Goal: Task Accomplishment & Management: Manage account settings

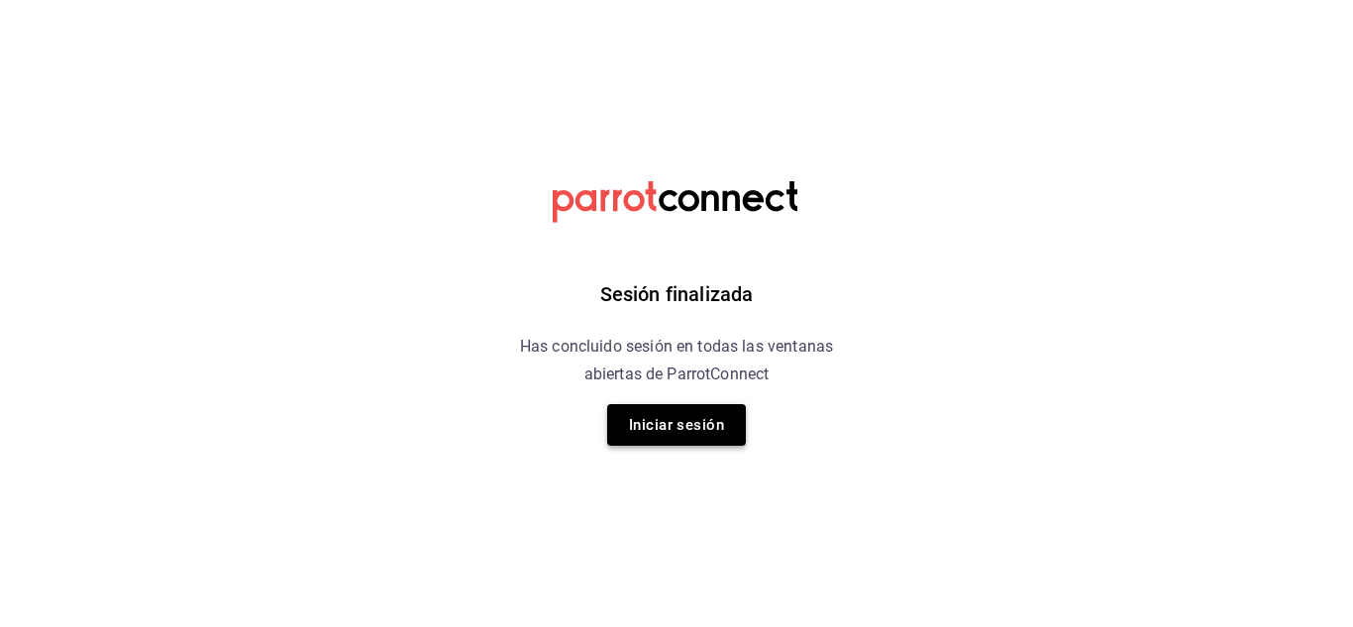
click at [651, 417] on button "Iniciar sesión" at bounding box center [676, 425] width 139 height 42
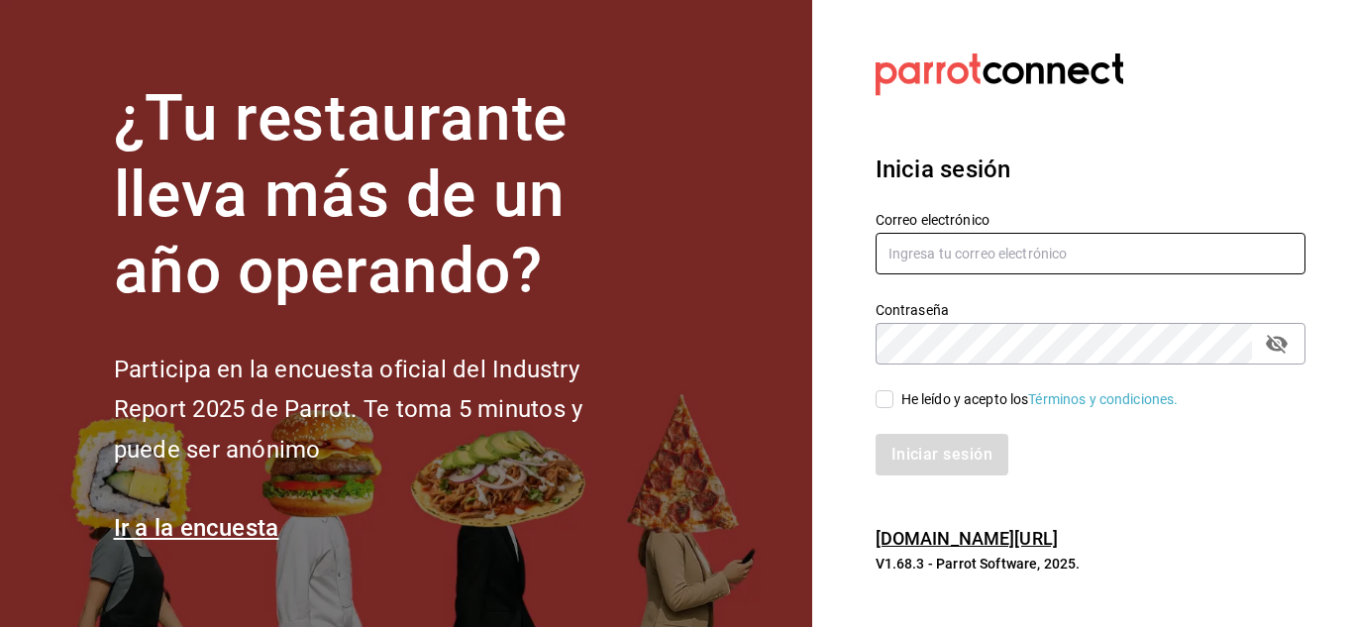
click at [982, 248] on input "text" at bounding box center [1090, 254] width 430 height 42
type input "[EMAIL_ADDRESS][DOMAIN_NAME]"
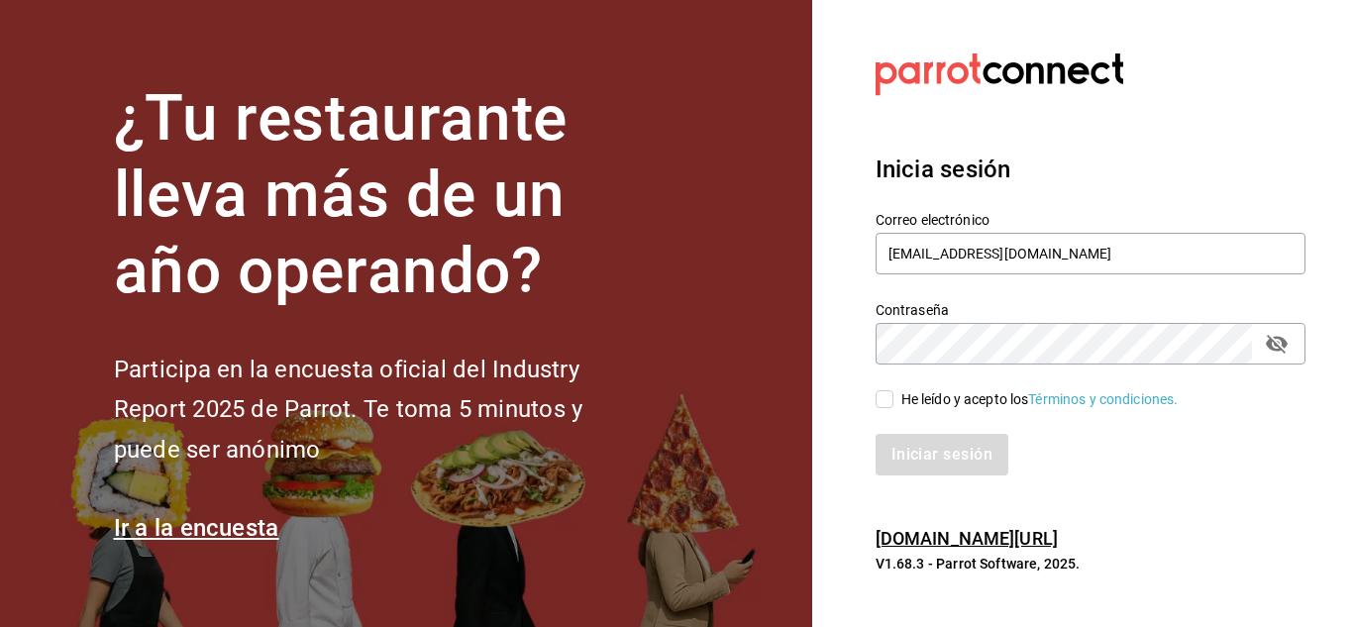
click at [881, 395] on input "He leído y acepto los Términos y condiciones." at bounding box center [884, 399] width 18 height 18
checkbox input "true"
click at [918, 449] on button "Iniciar sesión" at bounding box center [942, 455] width 135 height 42
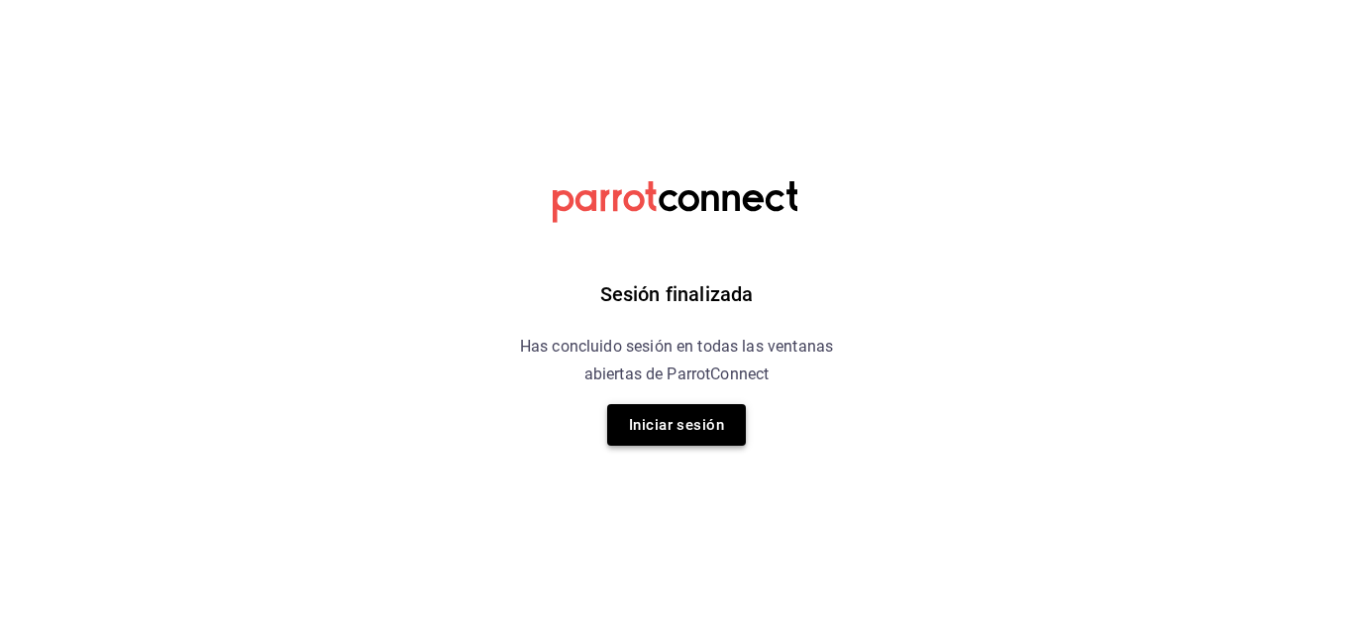
click at [701, 428] on button "Iniciar sesión" at bounding box center [676, 425] width 139 height 42
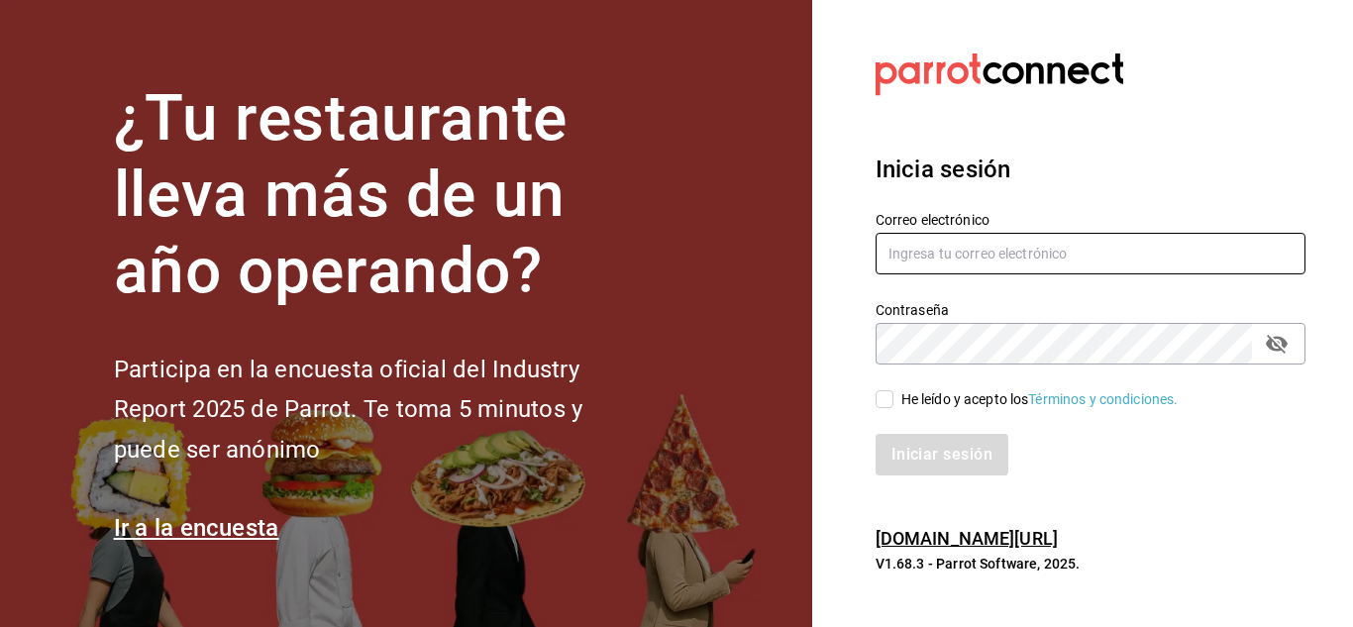
click at [962, 256] on input "text" at bounding box center [1090, 254] width 430 height 42
type input "[EMAIL_ADDRESS][DOMAIN_NAME]"
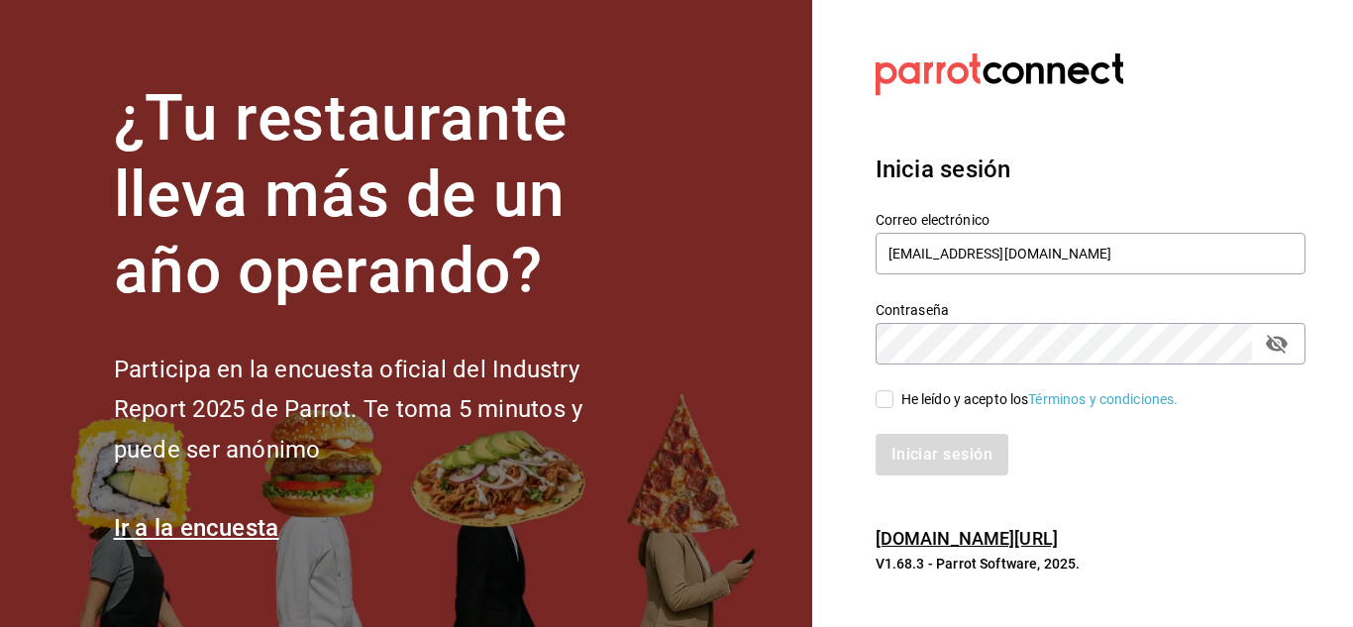
click at [891, 407] on input "He leído y acepto los Términos y condiciones." at bounding box center [884, 399] width 18 height 18
checkbox input "true"
click at [936, 448] on button "Iniciar sesión" at bounding box center [942, 455] width 135 height 42
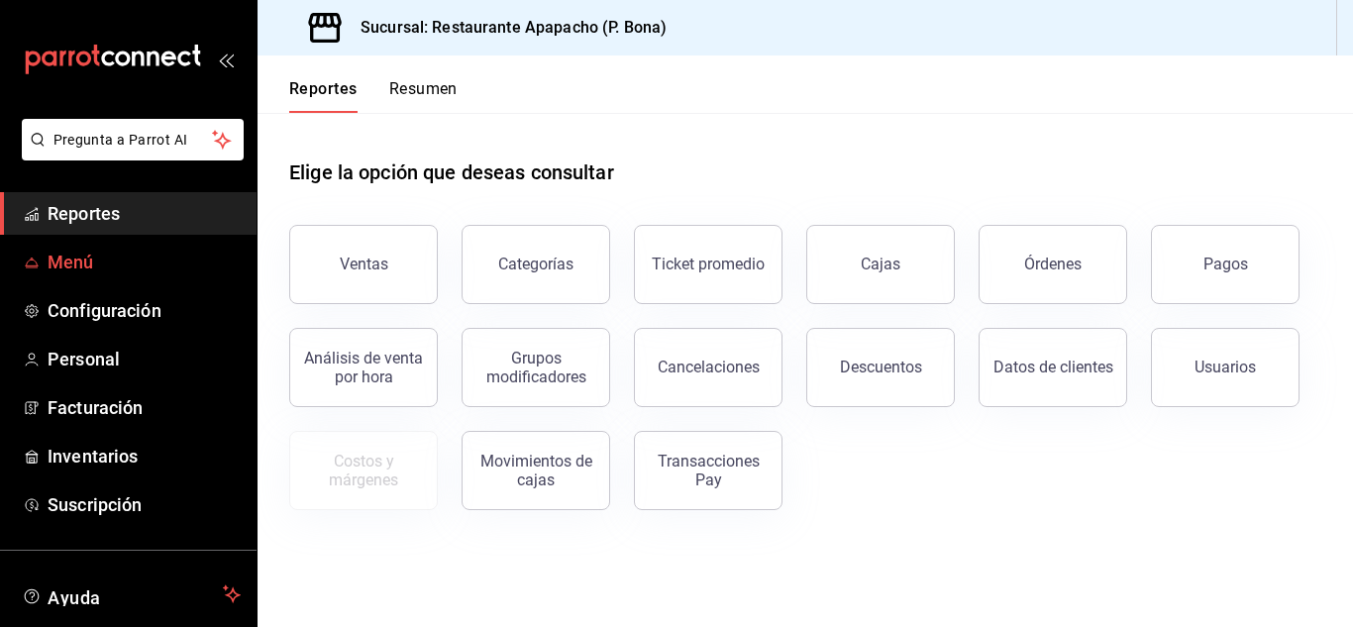
click at [79, 261] on span "Menú" at bounding box center [144, 262] width 193 height 27
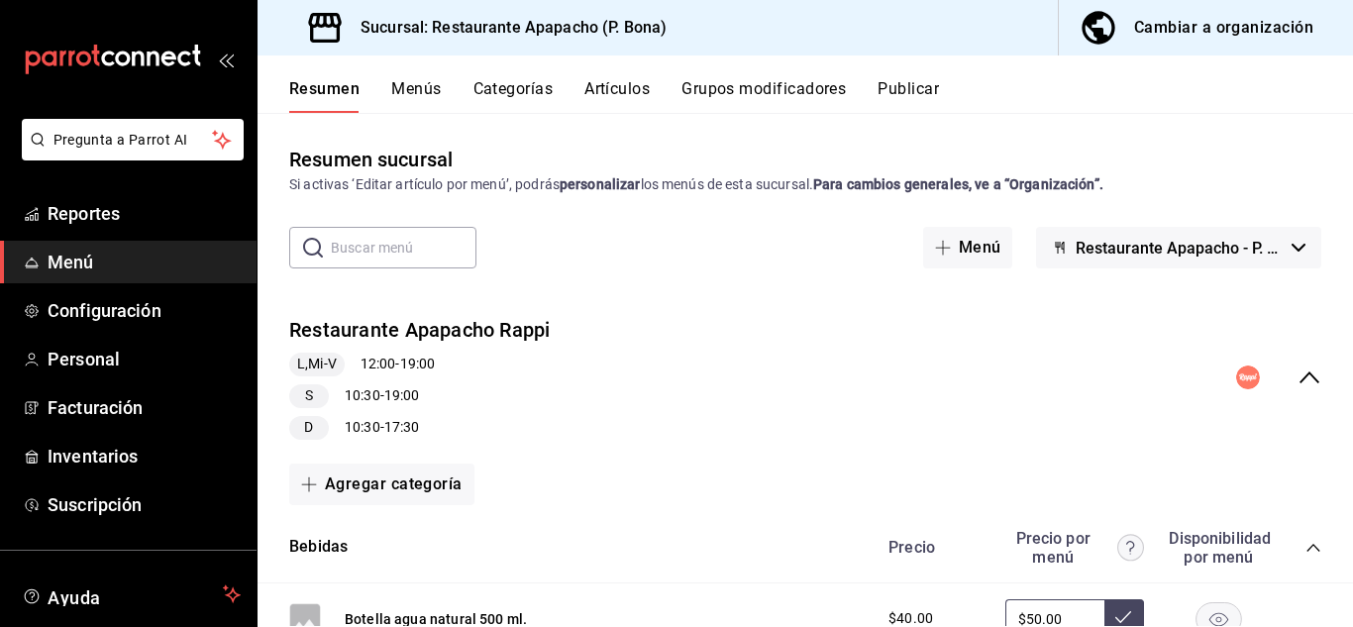
click at [411, 81] on button "Menús" at bounding box center [416, 96] width 50 height 34
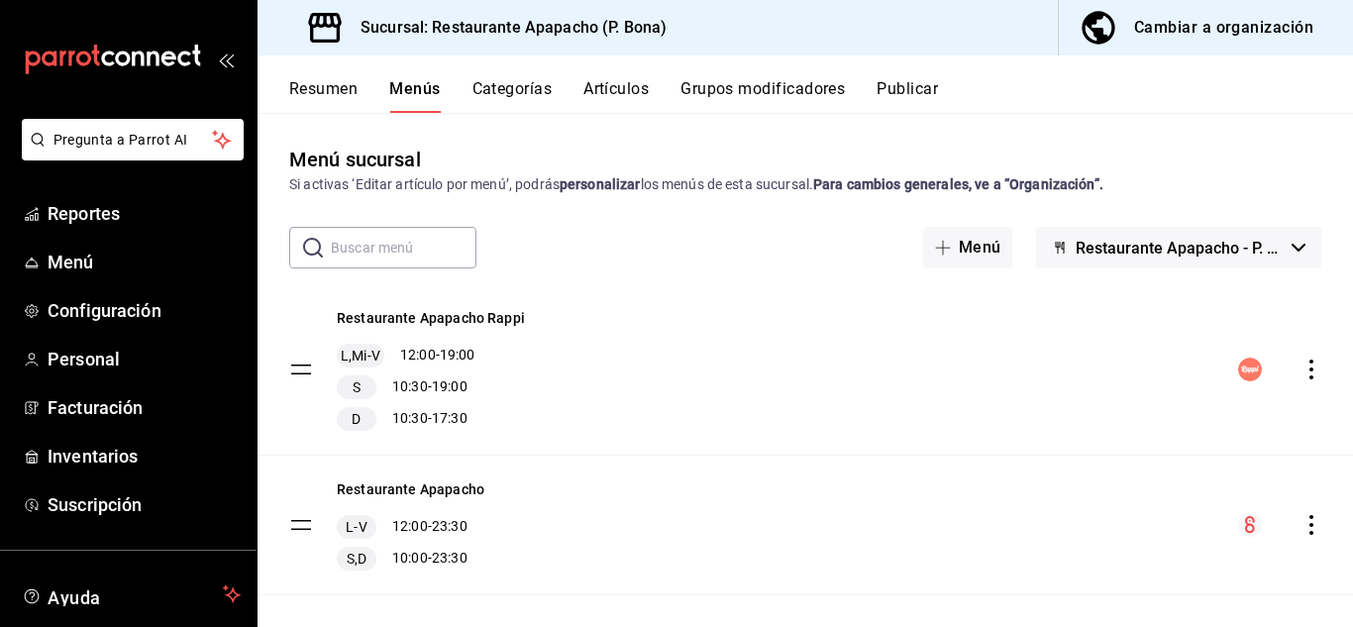
scroll to position [25, 0]
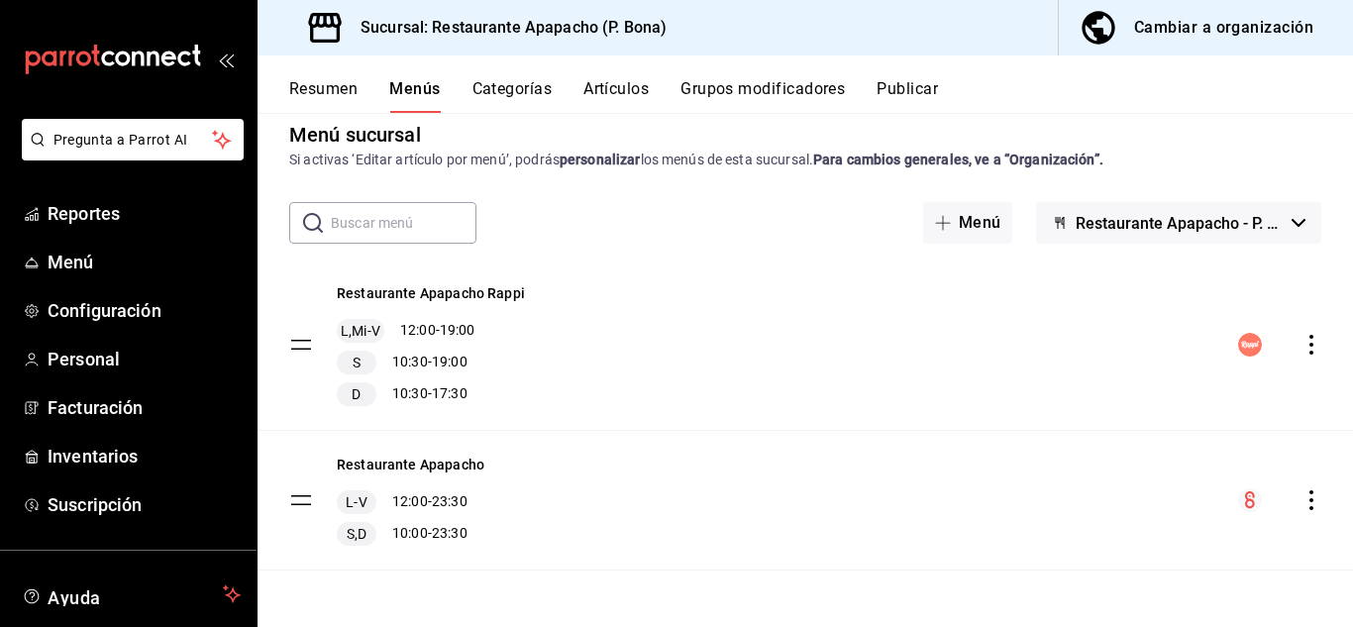
click at [608, 84] on button "Artículos" at bounding box center [615, 96] width 65 height 34
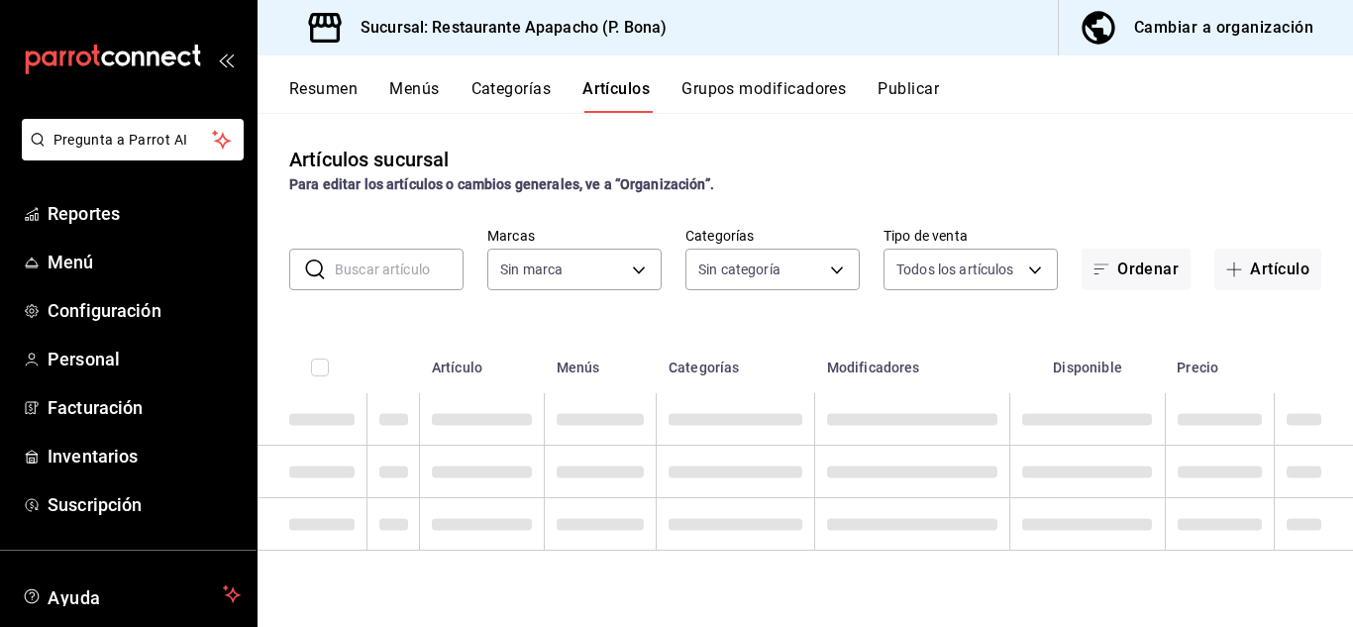
type input "17ef9b2f-93a0-4517-9203-4f940e40e8eb"
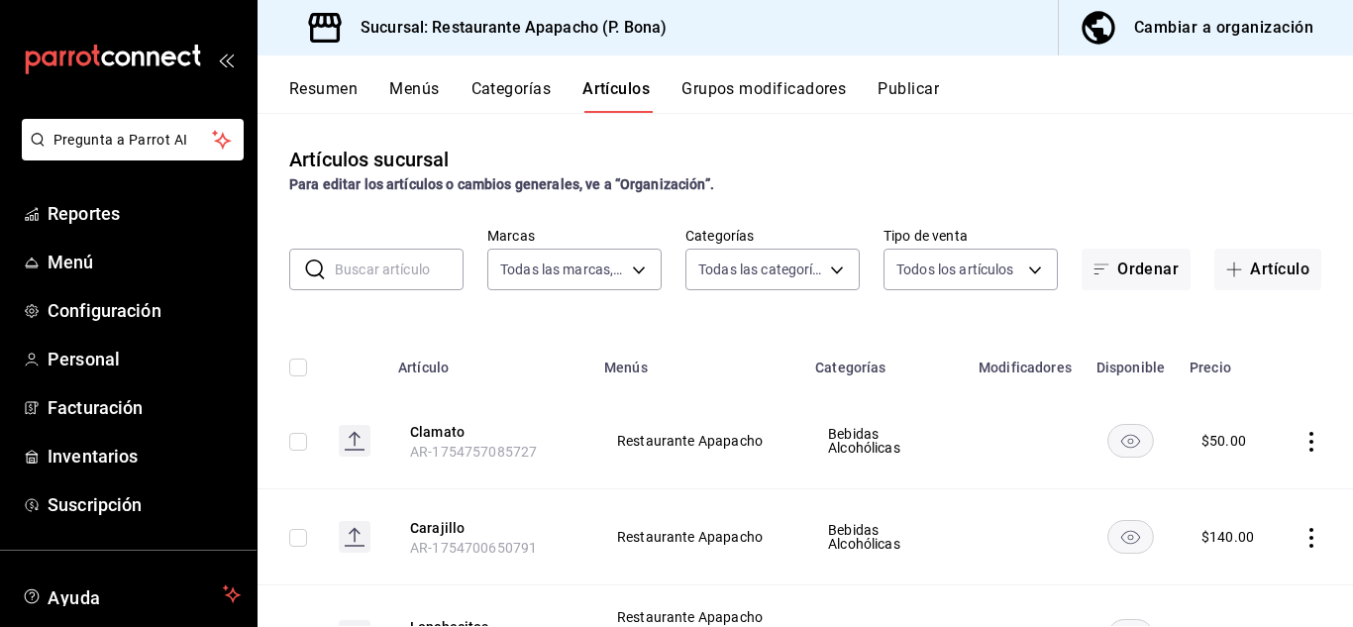
type input "5d720cb7-0a05-4963-9aea-63cfd9829d86,bac7ea99-5405-41b5-9f18-3f0f9af16b27,9432e…"
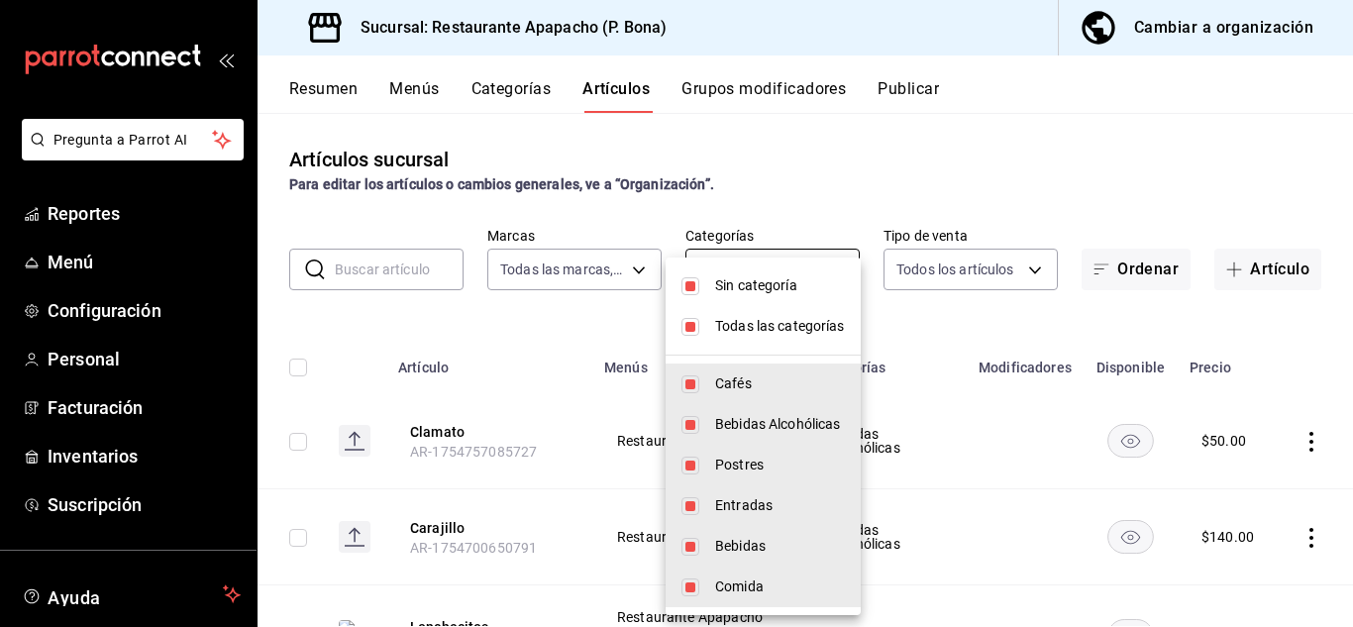
click at [749, 256] on body "Pregunta a Parrot AI Reportes Menú Configuración Personal Facturación Inventari…" at bounding box center [676, 313] width 1353 height 627
click at [699, 290] on li "Sin categoría" at bounding box center [762, 285] width 195 height 41
checkbox input "false"
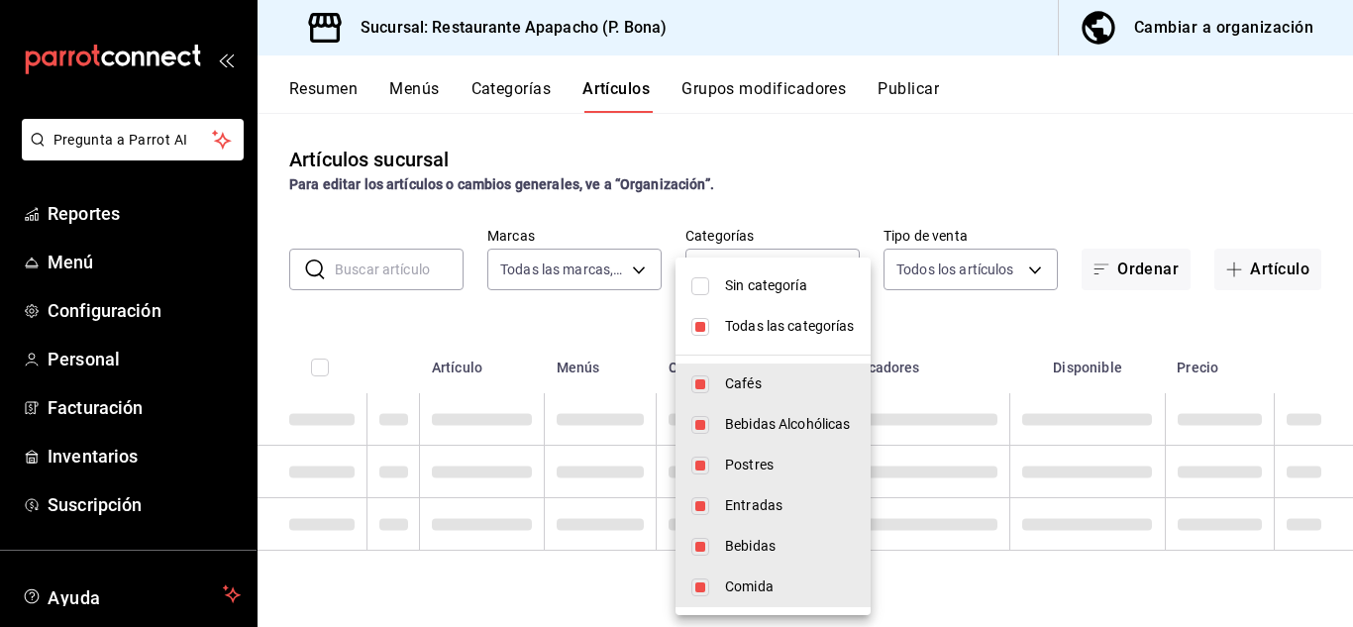
click at [698, 316] on li "Todas las categorías" at bounding box center [772, 326] width 195 height 41
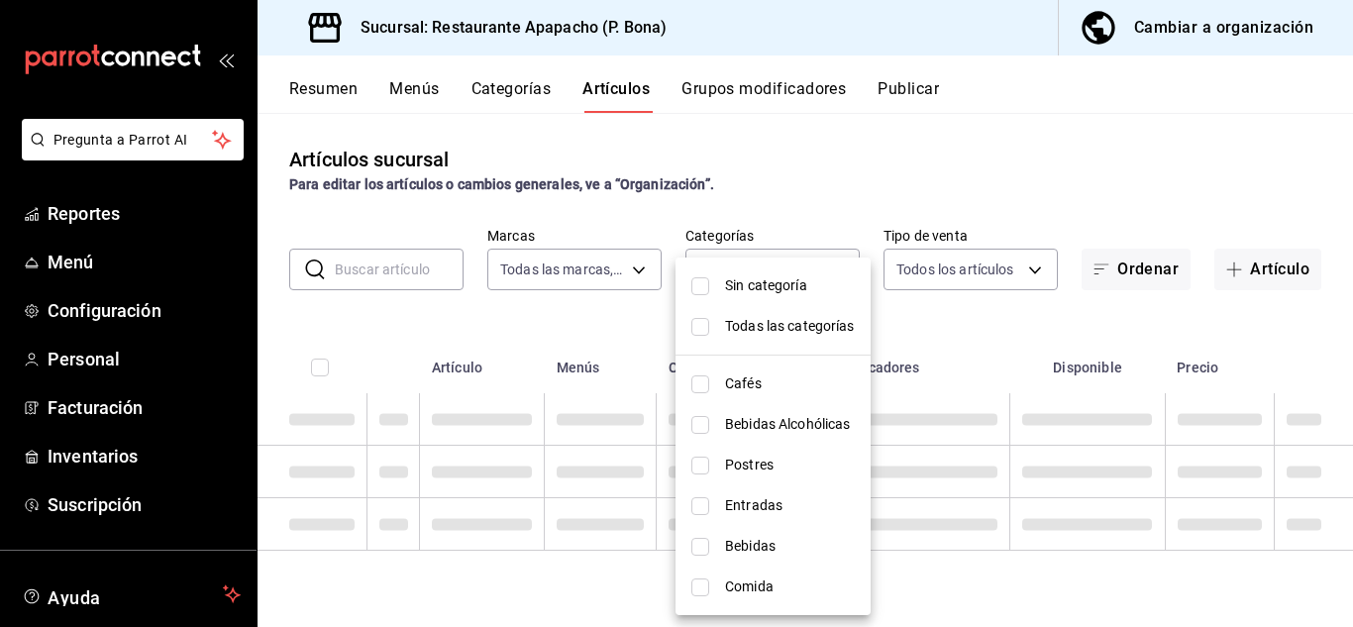
checkbox input "false"
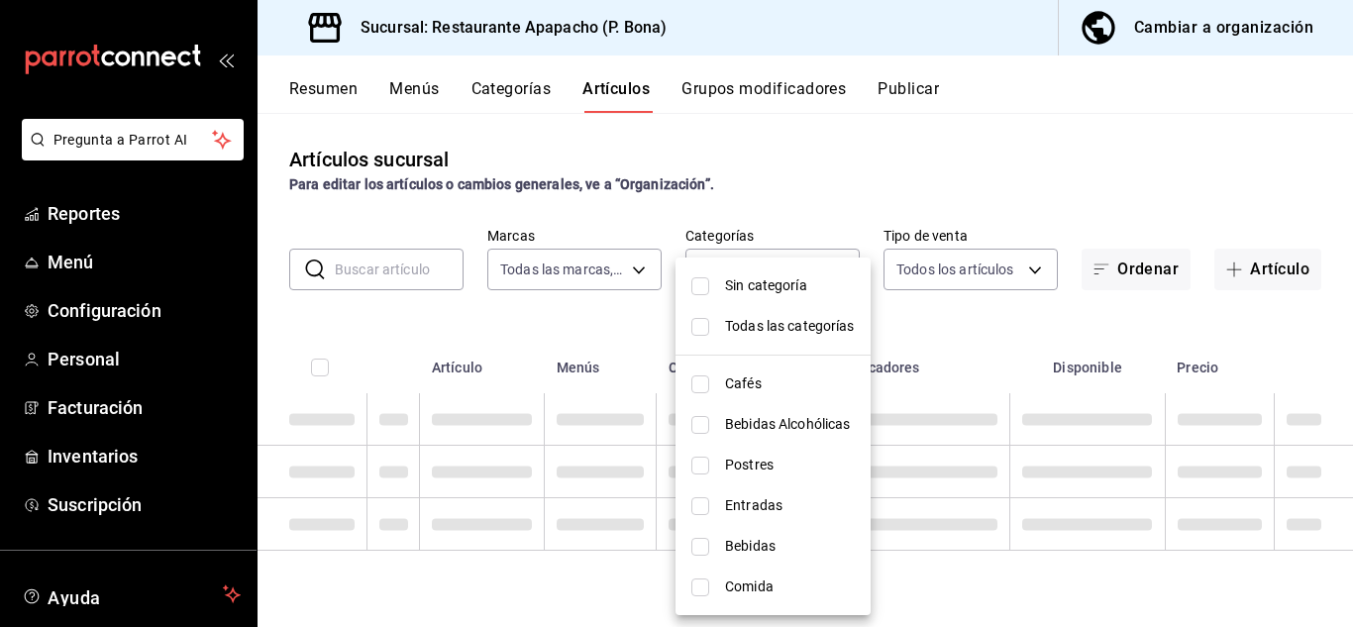
checkbox input "false"
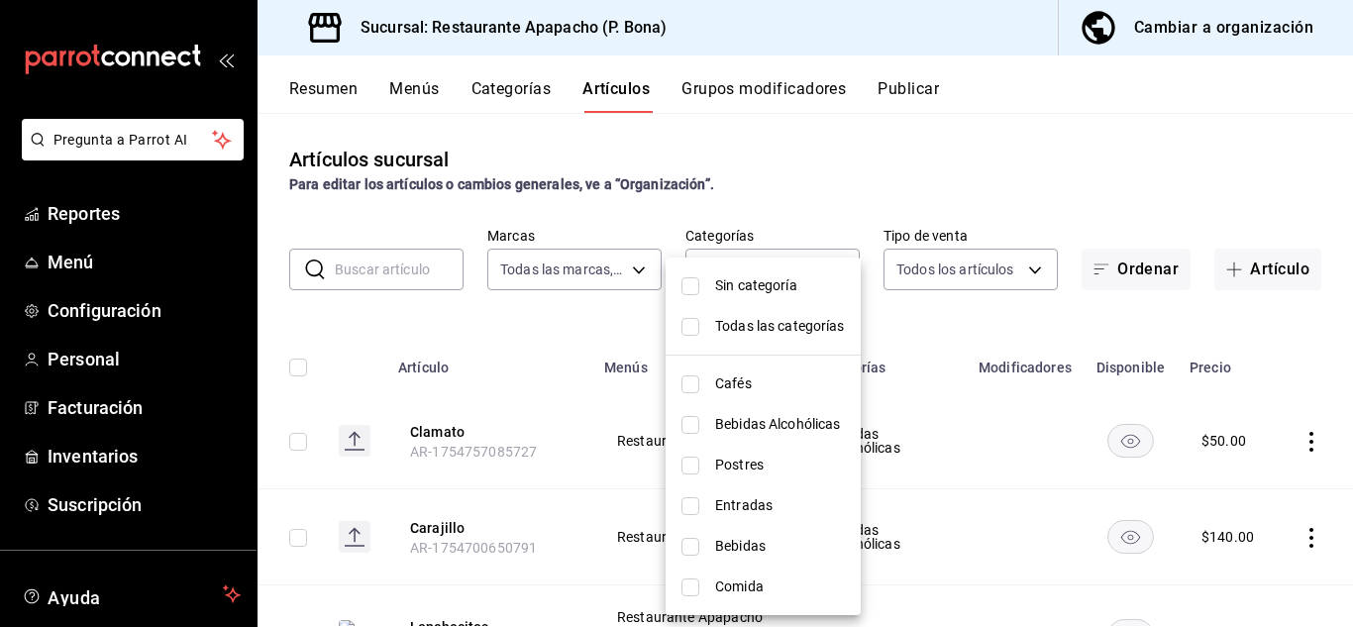
click at [724, 496] on span "Entradas" at bounding box center [780, 505] width 130 height 21
type input "e2d3ecea-3957-43a2-834f-732eecbf203c"
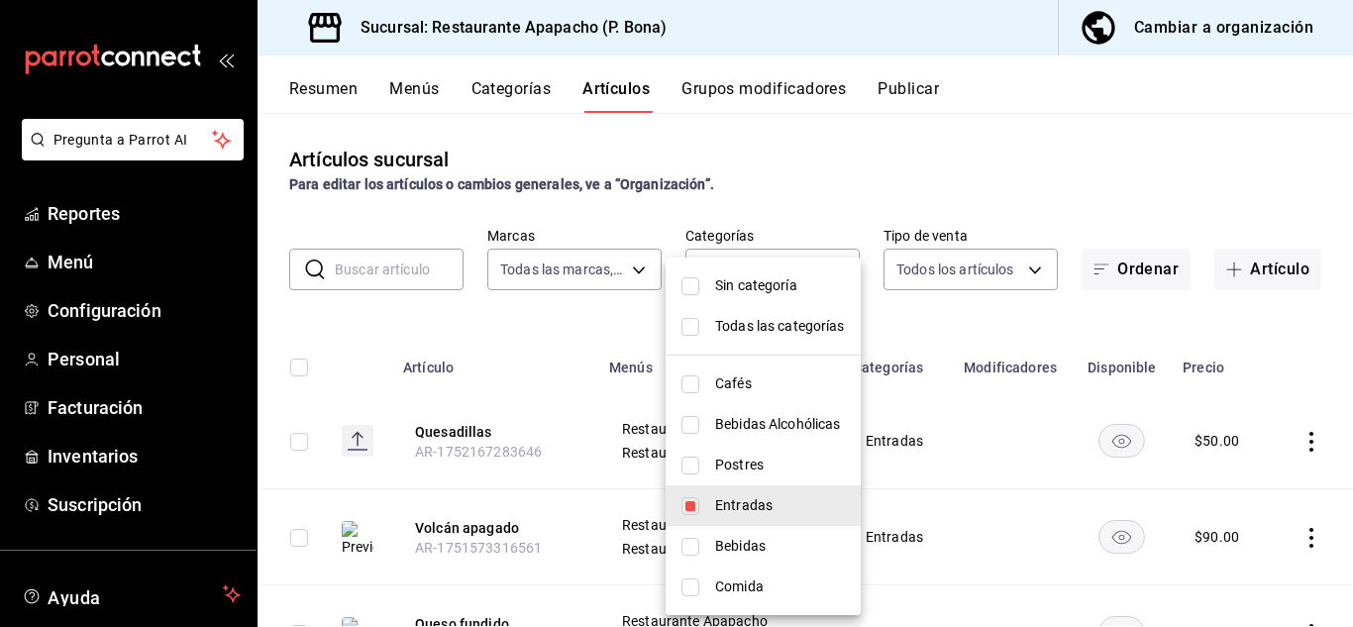
click at [691, 504] on input "checkbox" at bounding box center [690, 506] width 18 height 18
checkbox input "false"
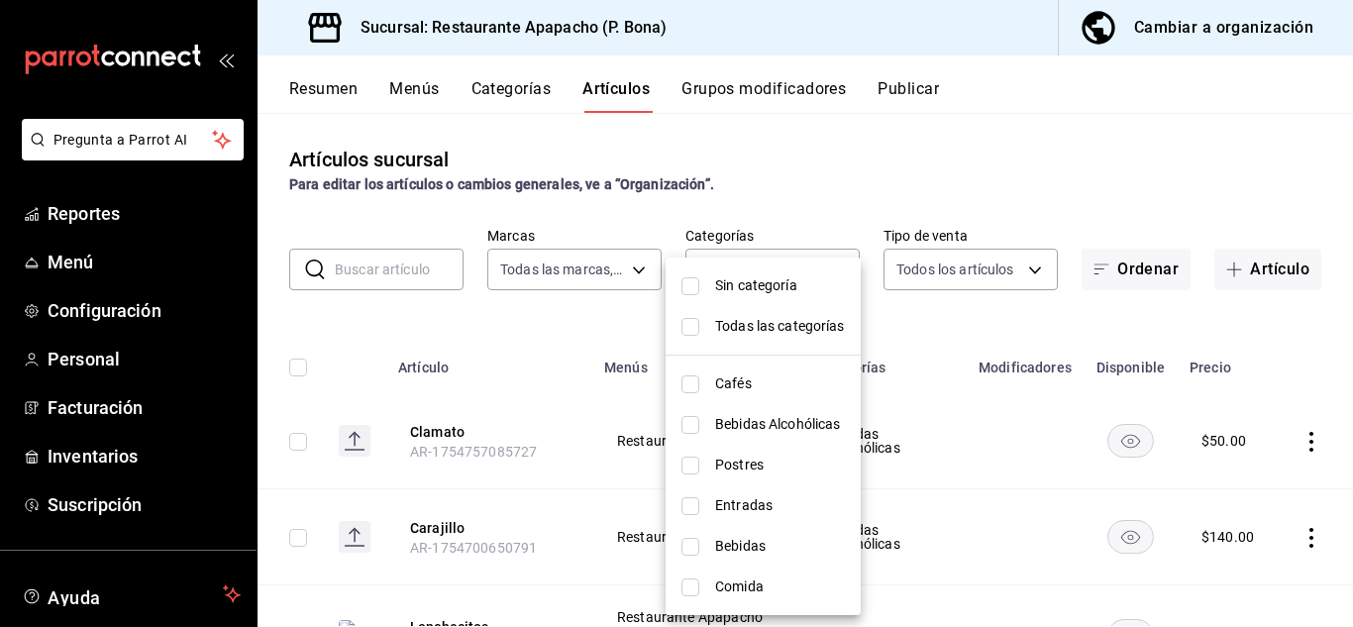
click at [696, 587] on input "checkbox" at bounding box center [690, 587] width 18 height 18
checkbox input "true"
type input "fb0be4e7-4102-4de7-91d8-bc66af7c9313"
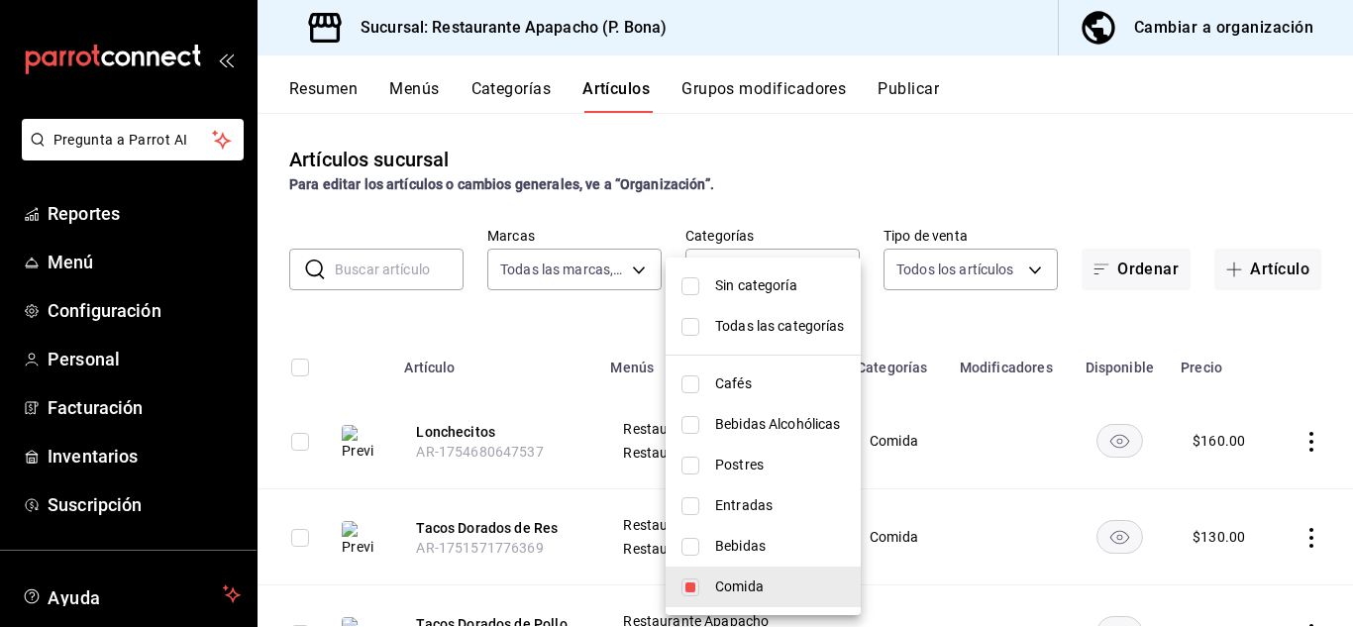
drag, startPoint x: 1343, startPoint y: 288, endPoint x: 1323, endPoint y: 469, distance: 182.3
click at [1323, 469] on div at bounding box center [676, 313] width 1353 height 627
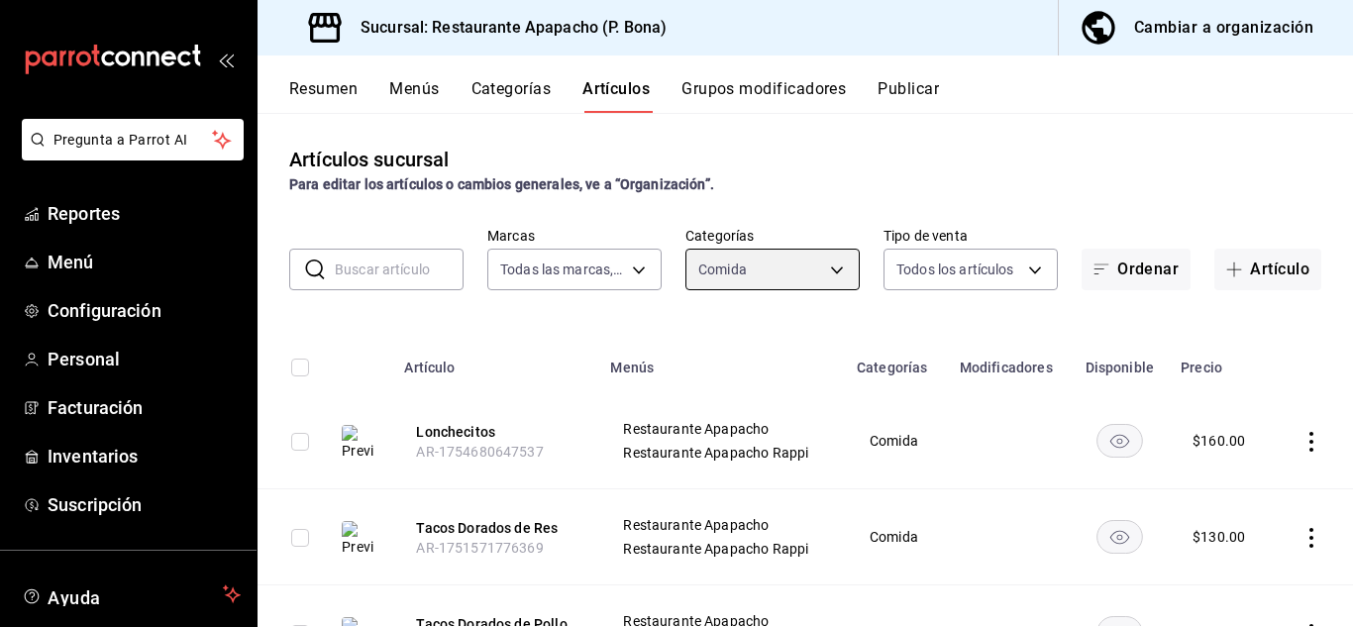
scroll to position [294, 0]
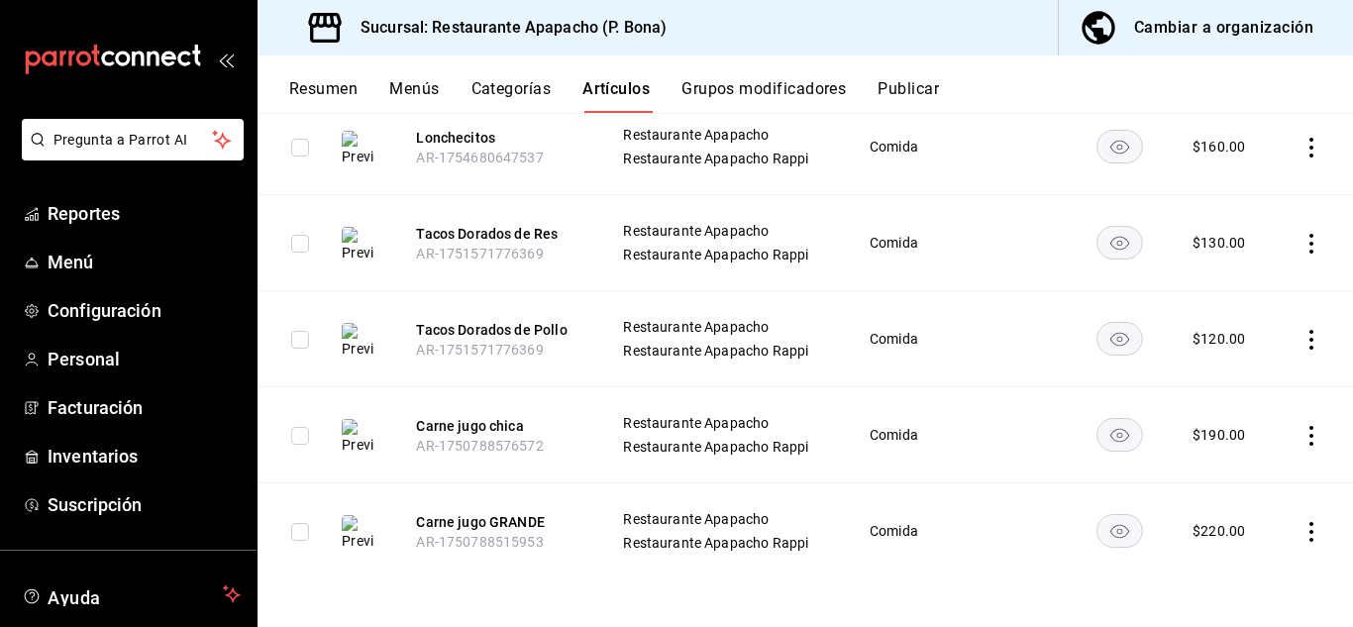
click at [1301, 433] on icon "actions" at bounding box center [1311, 436] width 20 height 20
click at [1223, 481] on span "Editar" at bounding box center [1236, 480] width 51 height 21
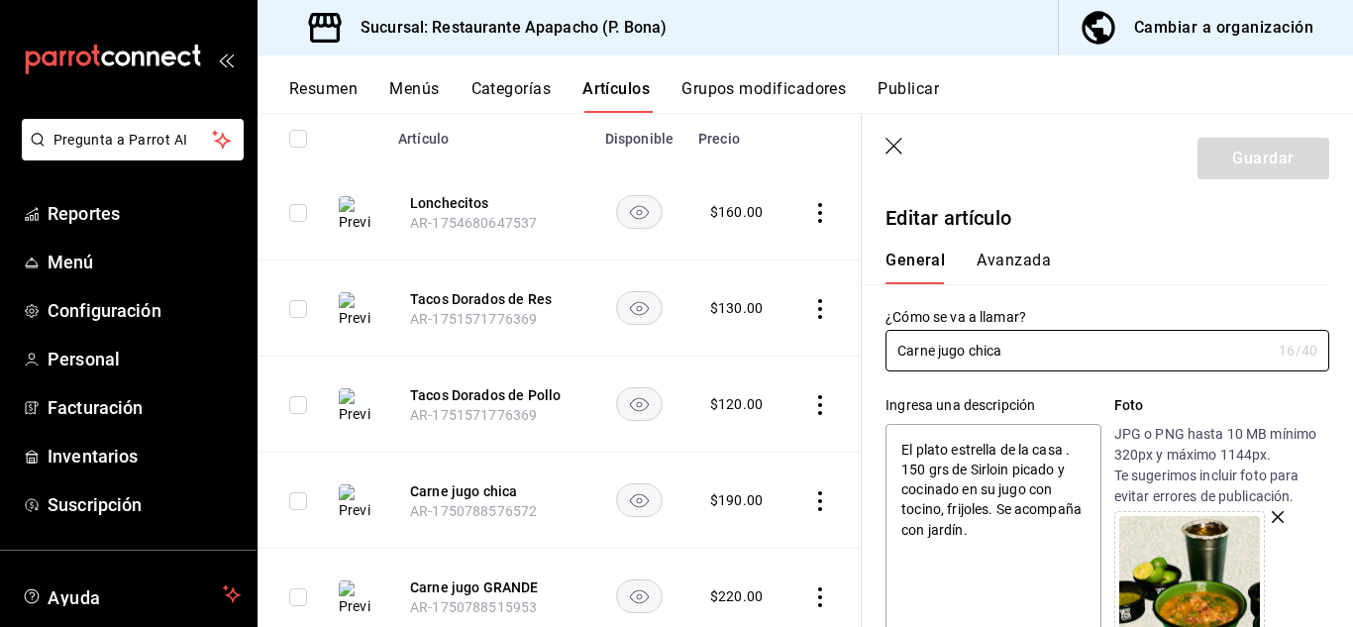
scroll to position [165, 0]
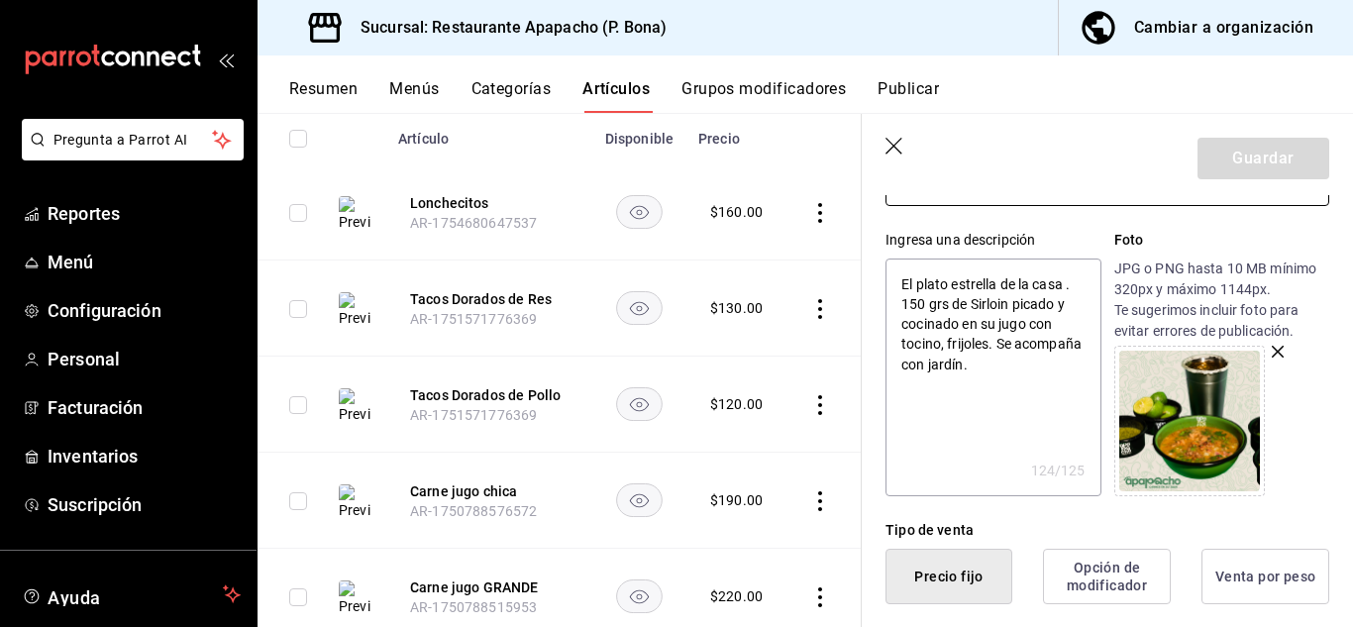
type textarea "x"
click at [1069, 284] on textarea "El plato estrella de la casa . 150 grs de Sirloin picado y cocinado en su jugo …" at bounding box center [992, 377] width 215 height 238
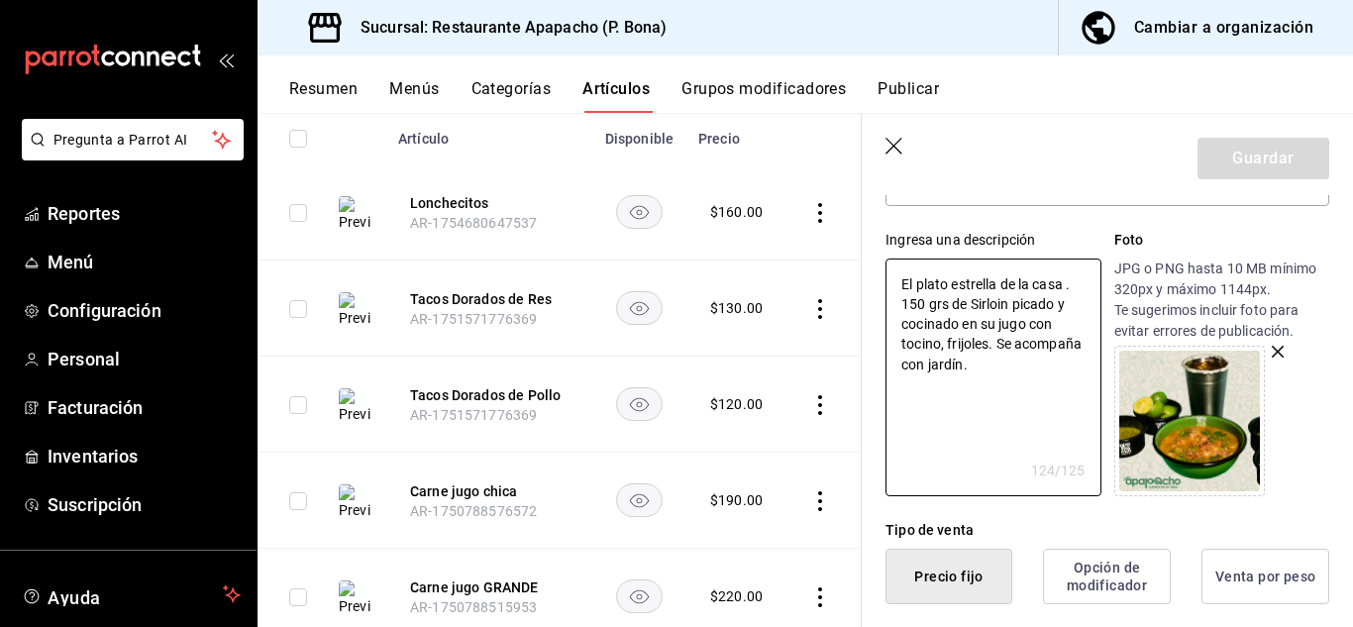
type textarea "El plato estrella de la casa. 150 grs de Sirloin picado y cocinado en su jugo c…"
type textarea "x"
type textarea "El plato estrella de la casa. 150 grs de Sirloin picado y cocinado en su jugo c…"
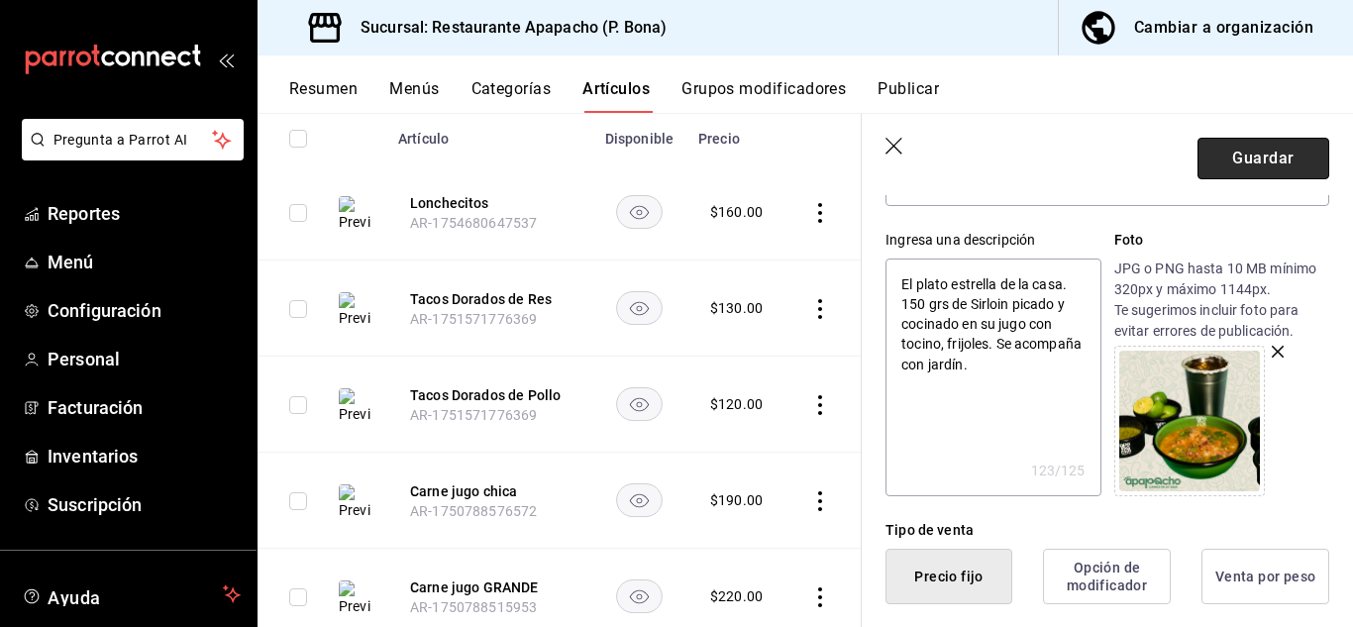
click at [1256, 151] on button "Guardar" at bounding box center [1263, 159] width 132 height 42
type textarea "x"
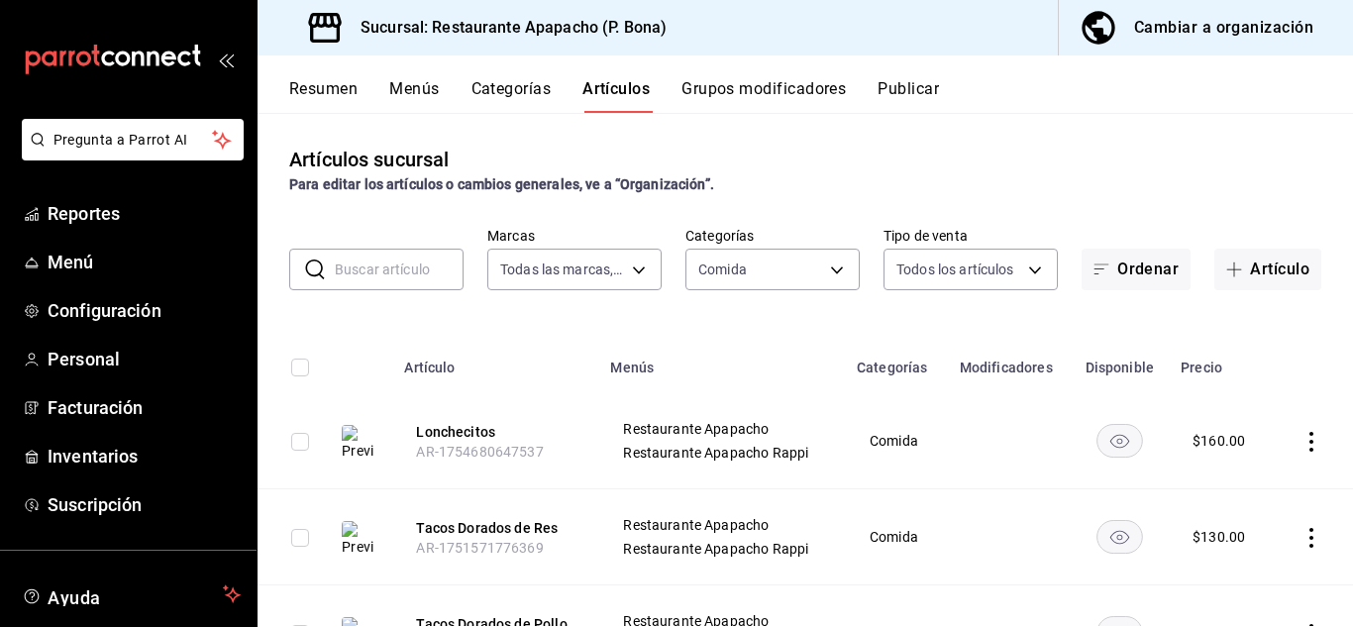
click at [905, 92] on button "Publicar" at bounding box center [907, 96] width 61 height 34
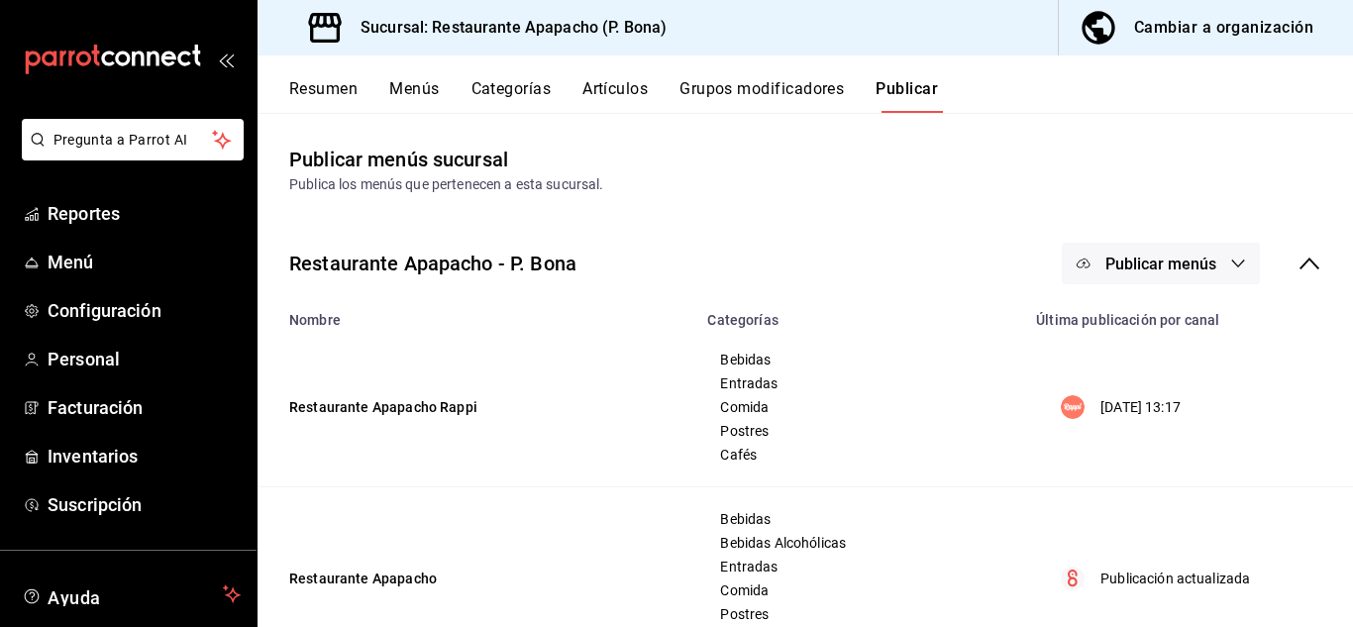
click at [1176, 257] on span "Publicar menús" at bounding box center [1160, 263] width 111 height 19
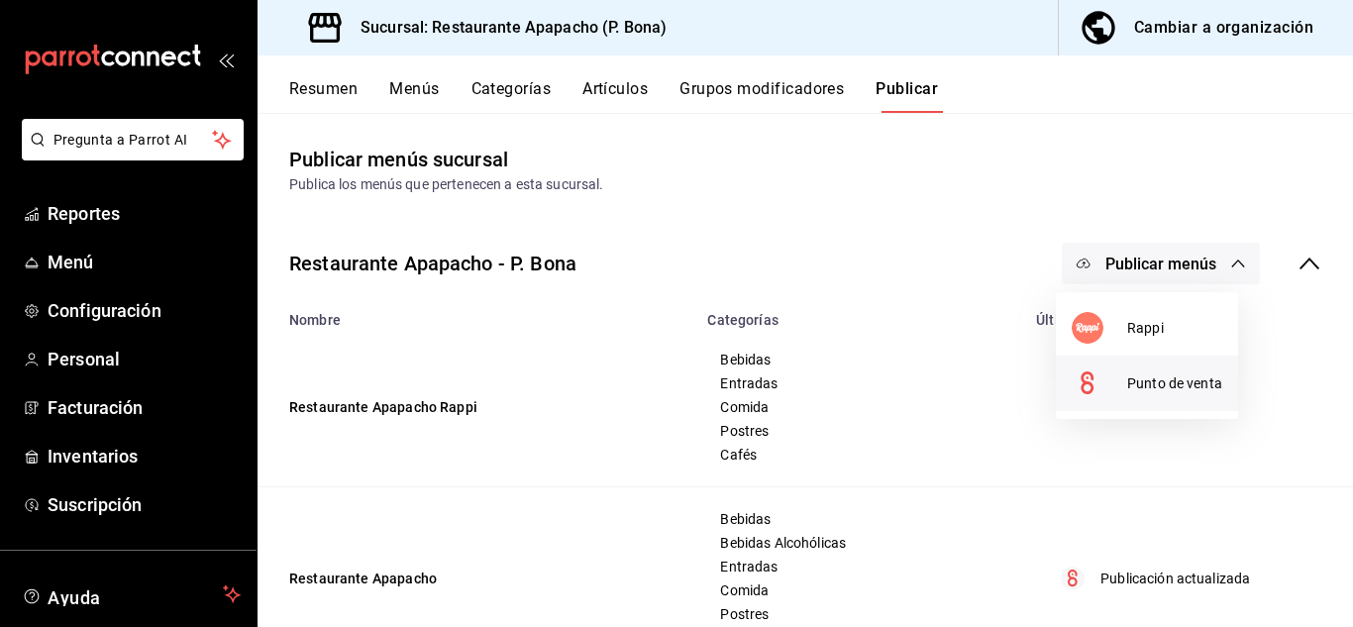
click at [1168, 373] on span "Punto de venta" at bounding box center [1174, 383] width 95 height 21
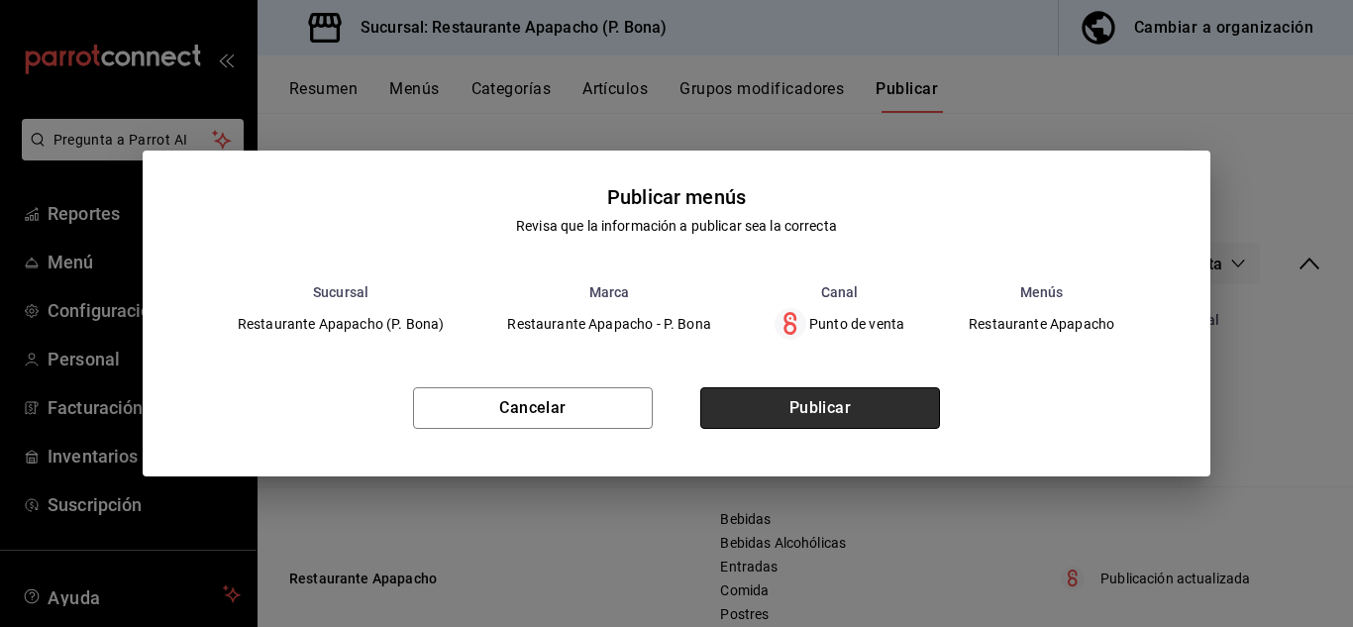
click at [816, 410] on button "Publicar" at bounding box center [820, 408] width 240 height 42
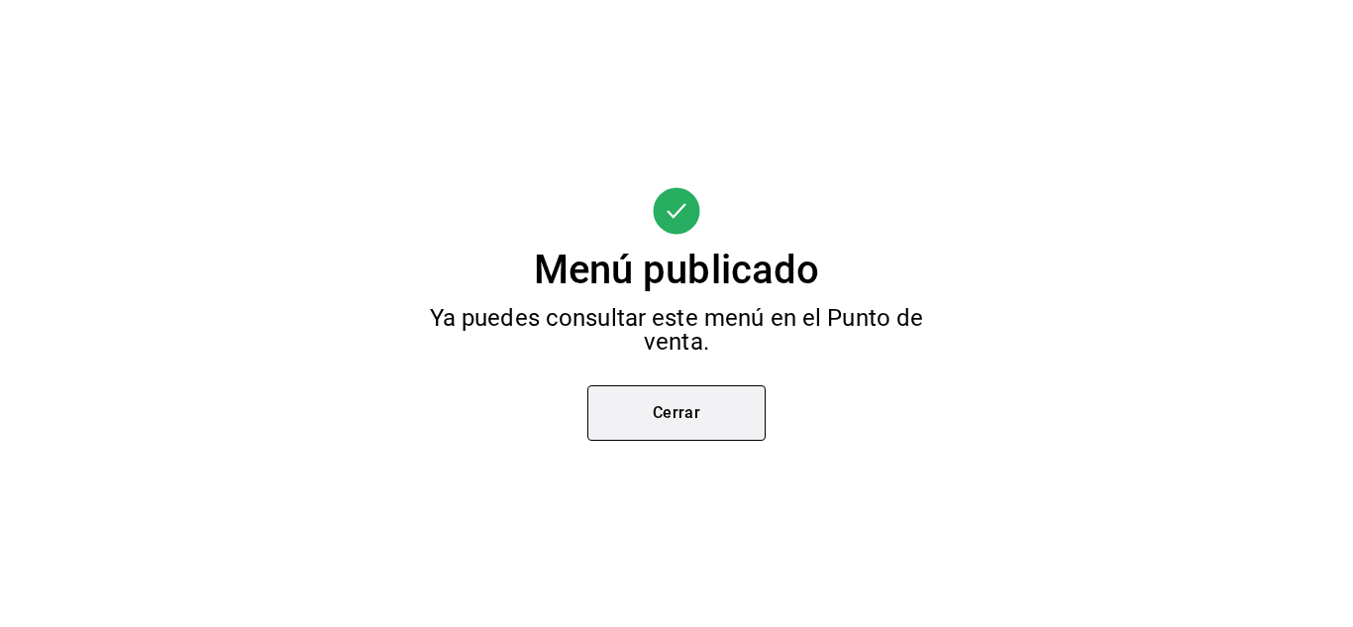
click at [669, 415] on button "Cerrar" at bounding box center [676, 412] width 178 height 55
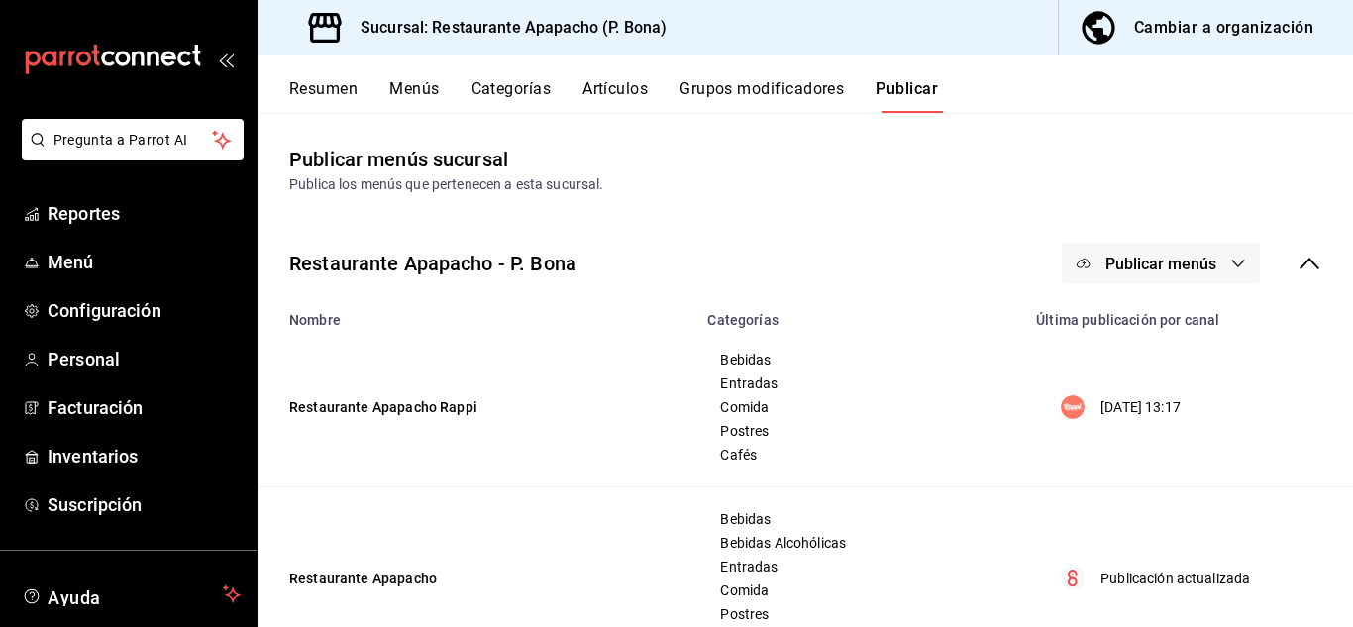
click at [1135, 267] on span "Publicar menús" at bounding box center [1160, 263] width 111 height 19
click at [1140, 342] on li "Rappi" at bounding box center [1147, 327] width 182 height 55
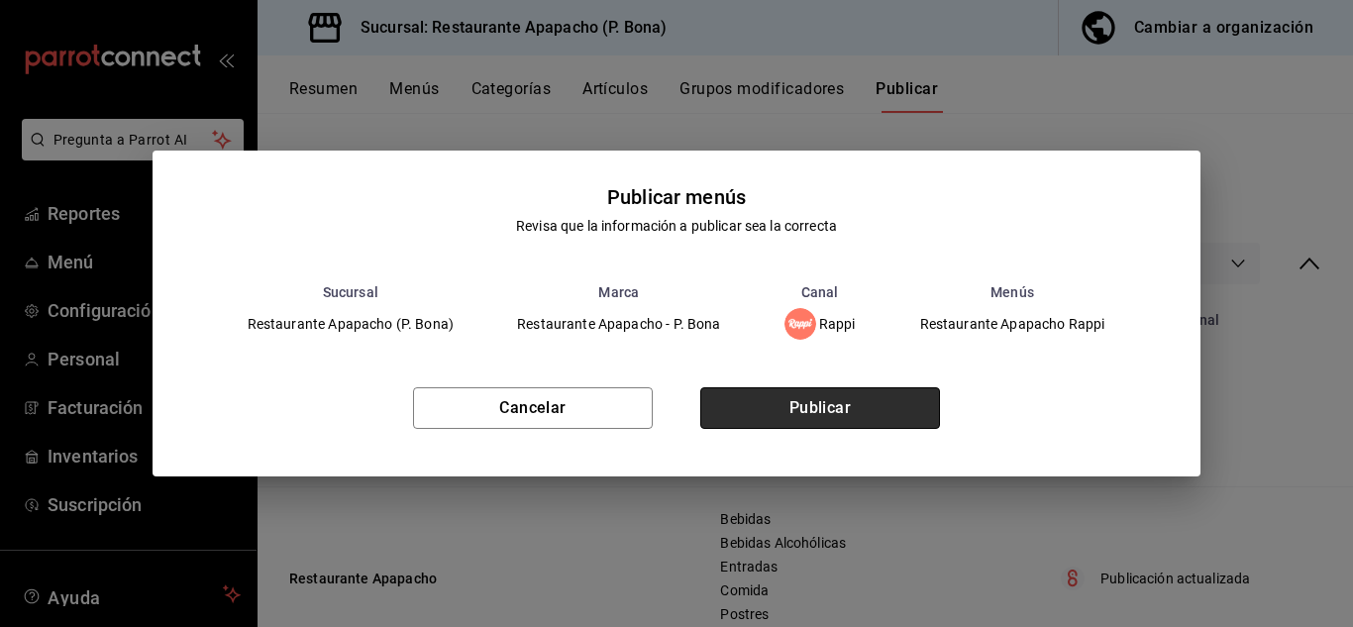
click at [860, 411] on button "Publicar" at bounding box center [820, 408] width 240 height 42
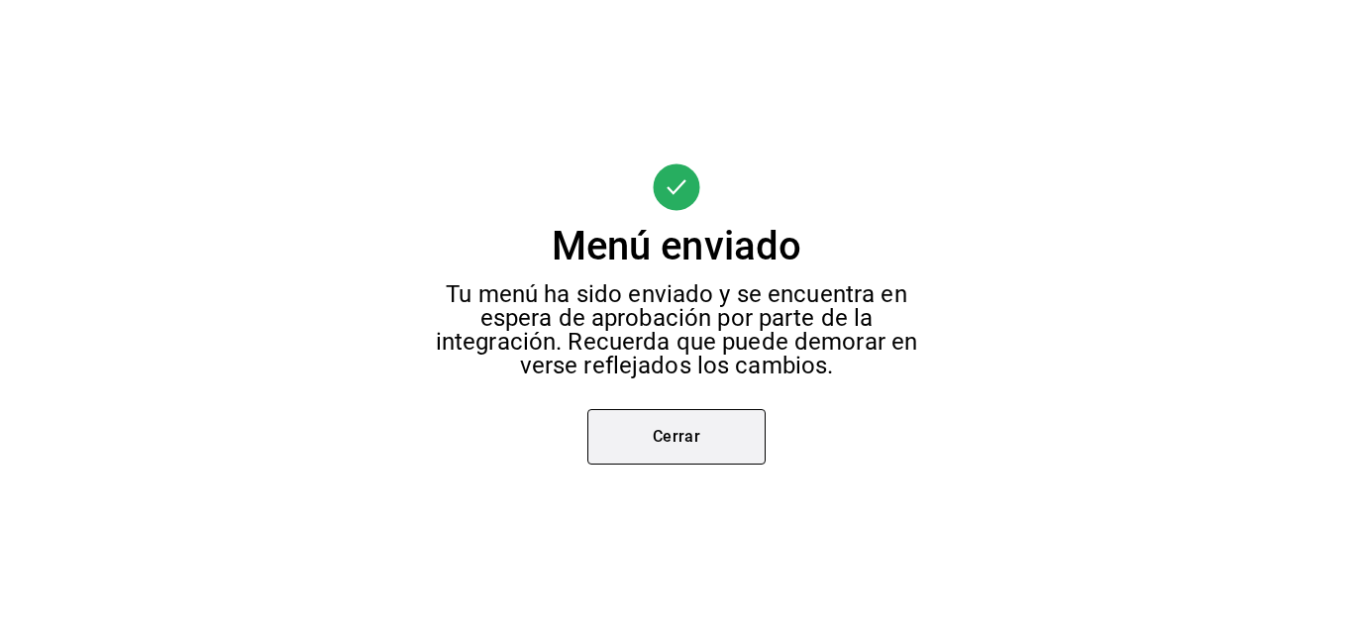
click at [686, 441] on button "Cerrar" at bounding box center [676, 436] width 178 height 55
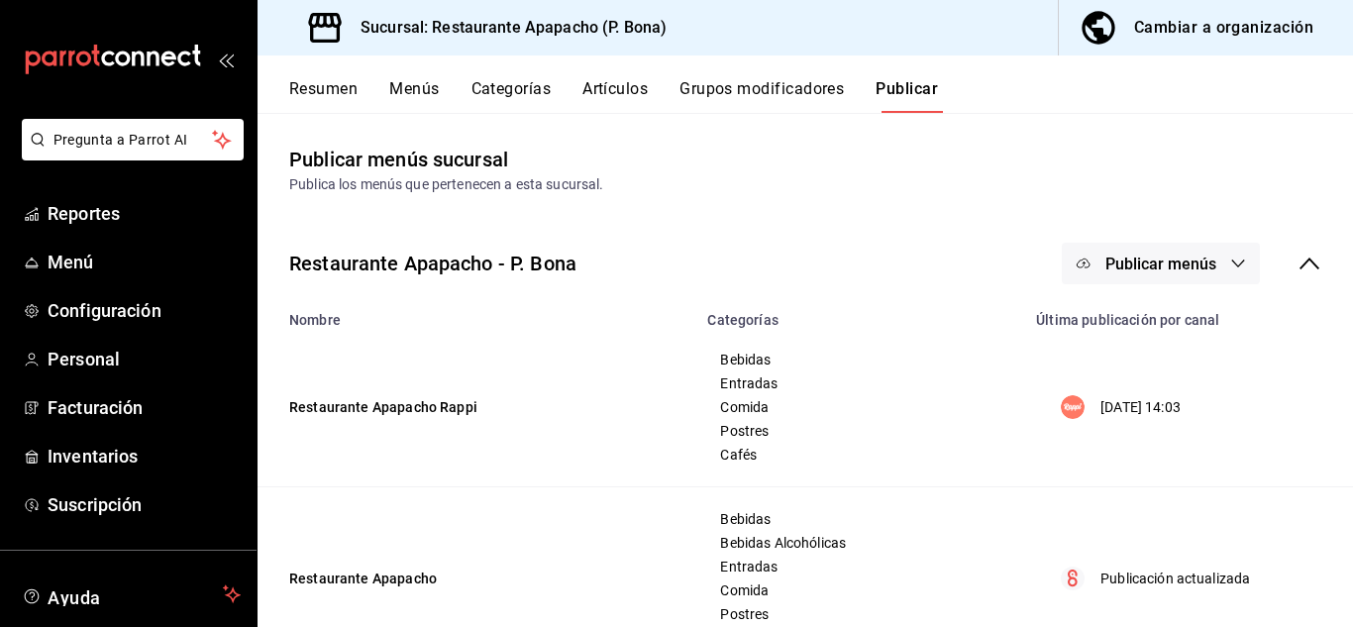
scroll to position [76, 0]
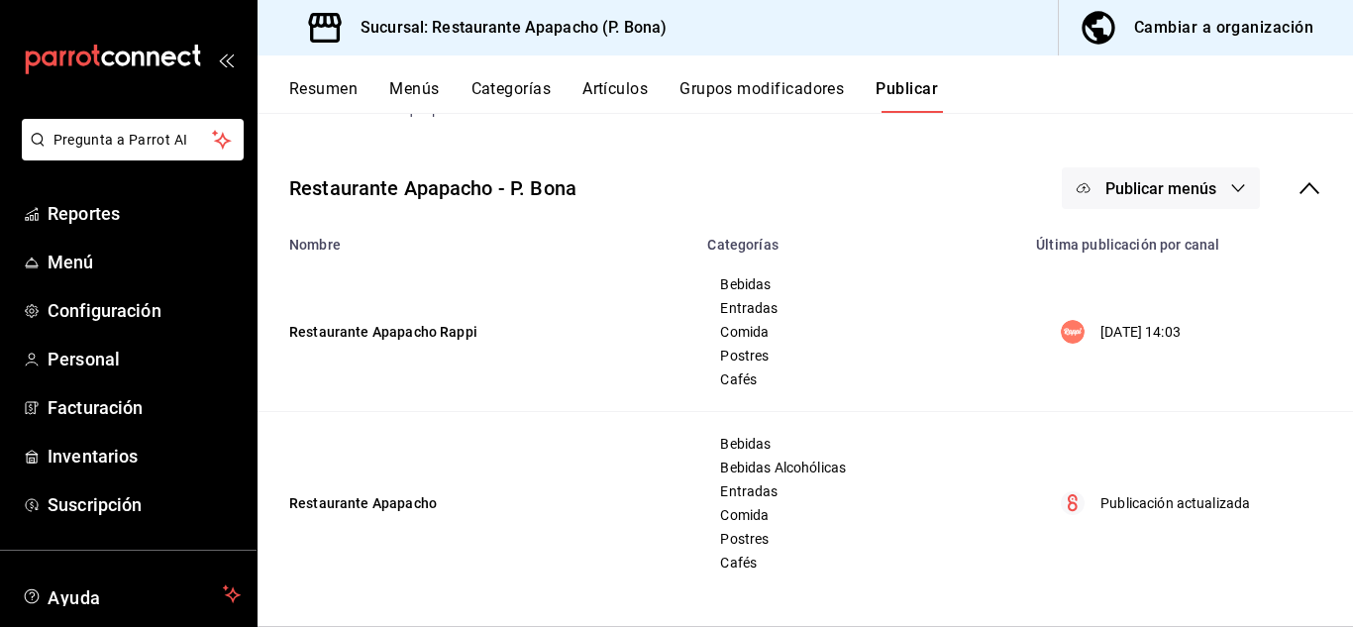
click at [1184, 193] on span "Publicar menús" at bounding box center [1160, 188] width 111 height 19
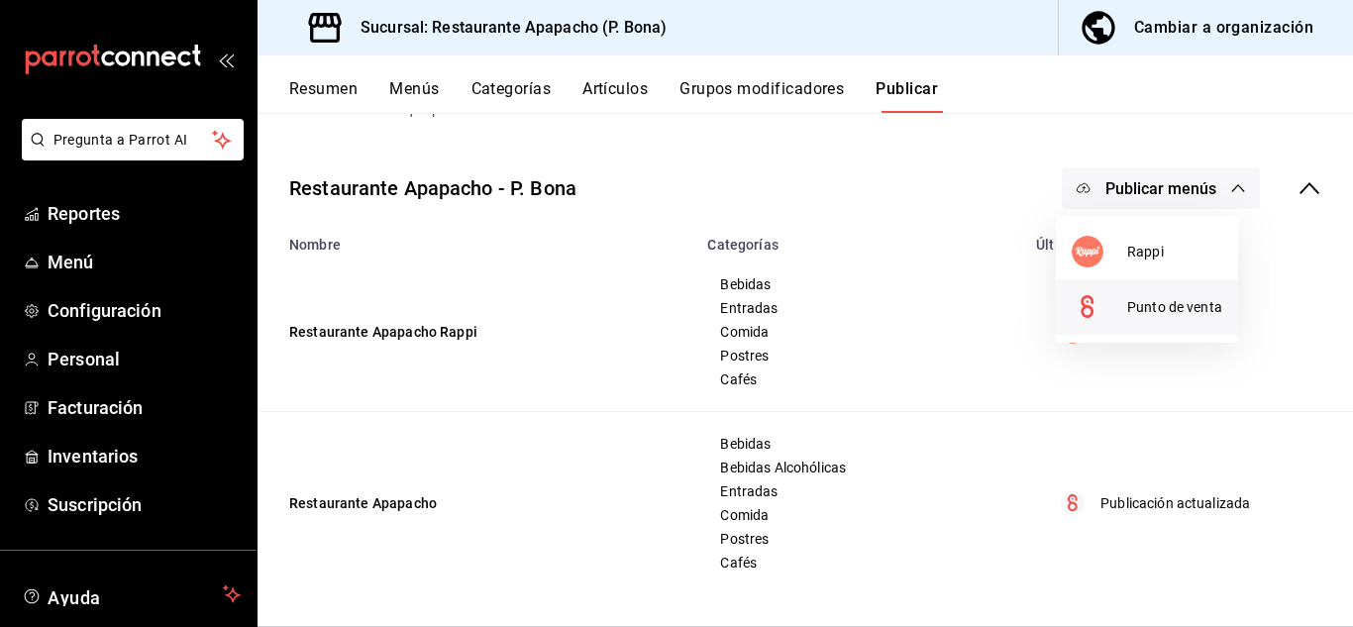
click at [1181, 303] on span "Punto de venta" at bounding box center [1174, 307] width 95 height 21
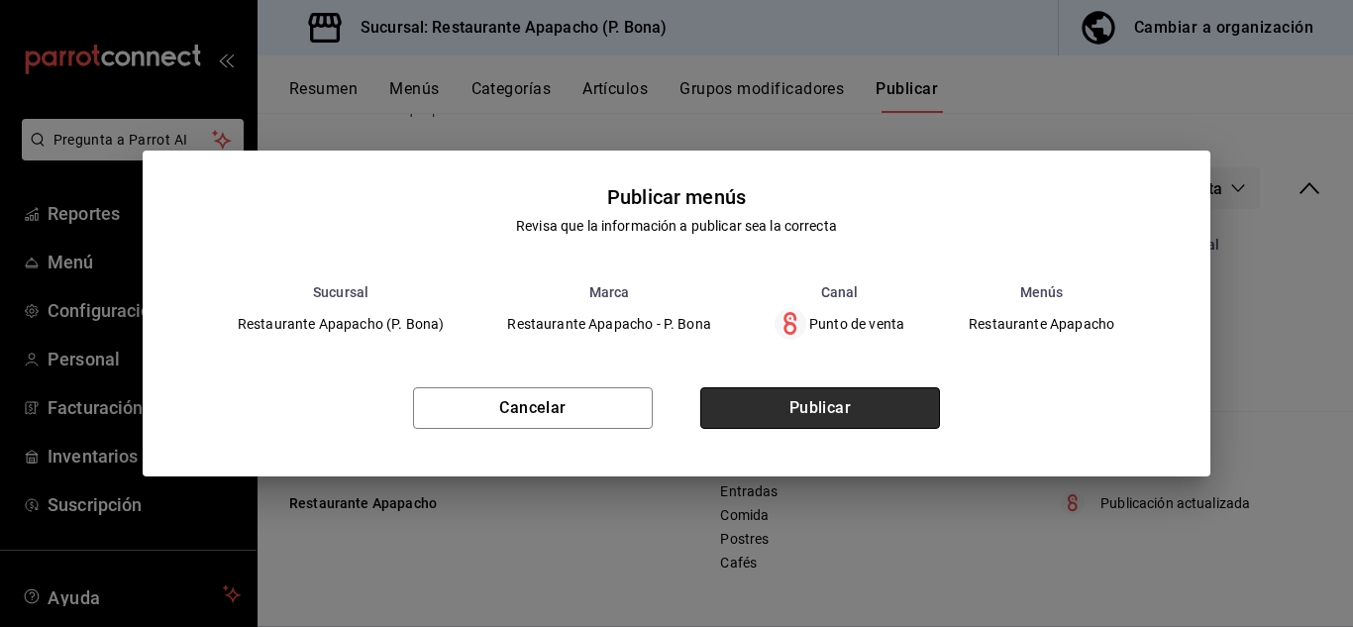
click at [834, 408] on button "Publicar" at bounding box center [820, 408] width 240 height 42
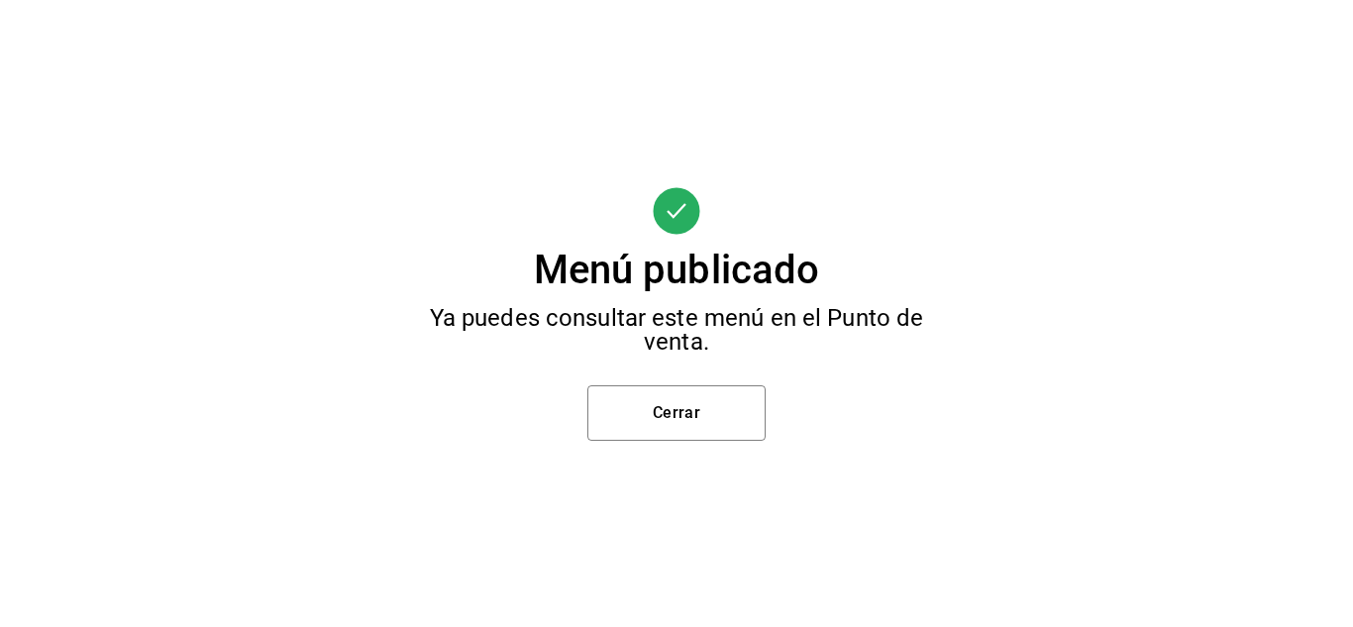
scroll to position [0, 0]
click at [719, 420] on button "Cerrar" at bounding box center [676, 412] width 178 height 55
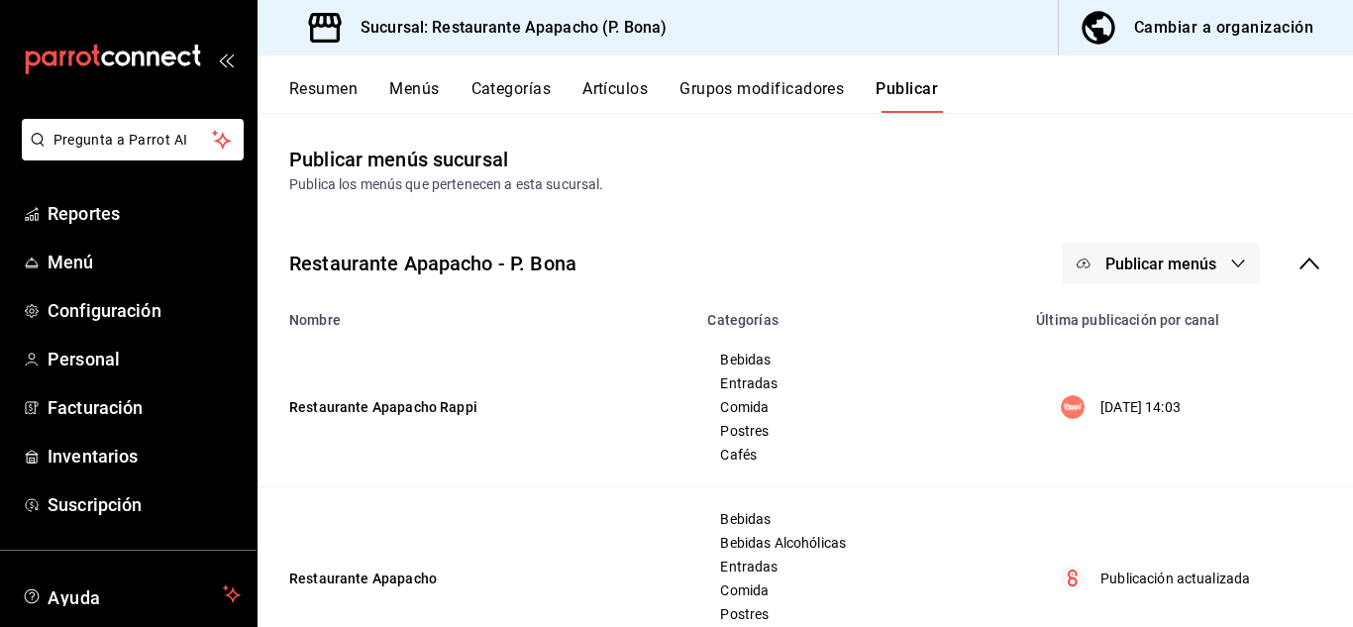
click at [618, 84] on button "Artículos" at bounding box center [614, 96] width 65 height 34
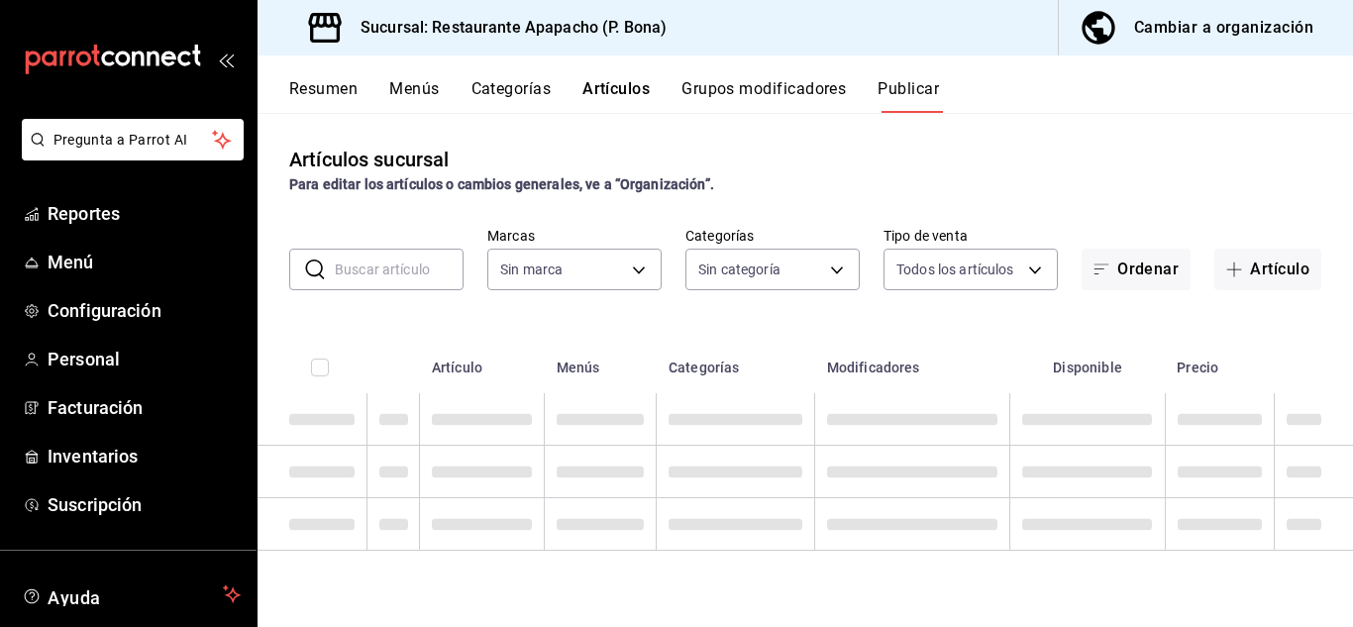
type input "17ef9b2f-93a0-4517-9203-4f940e40e8eb"
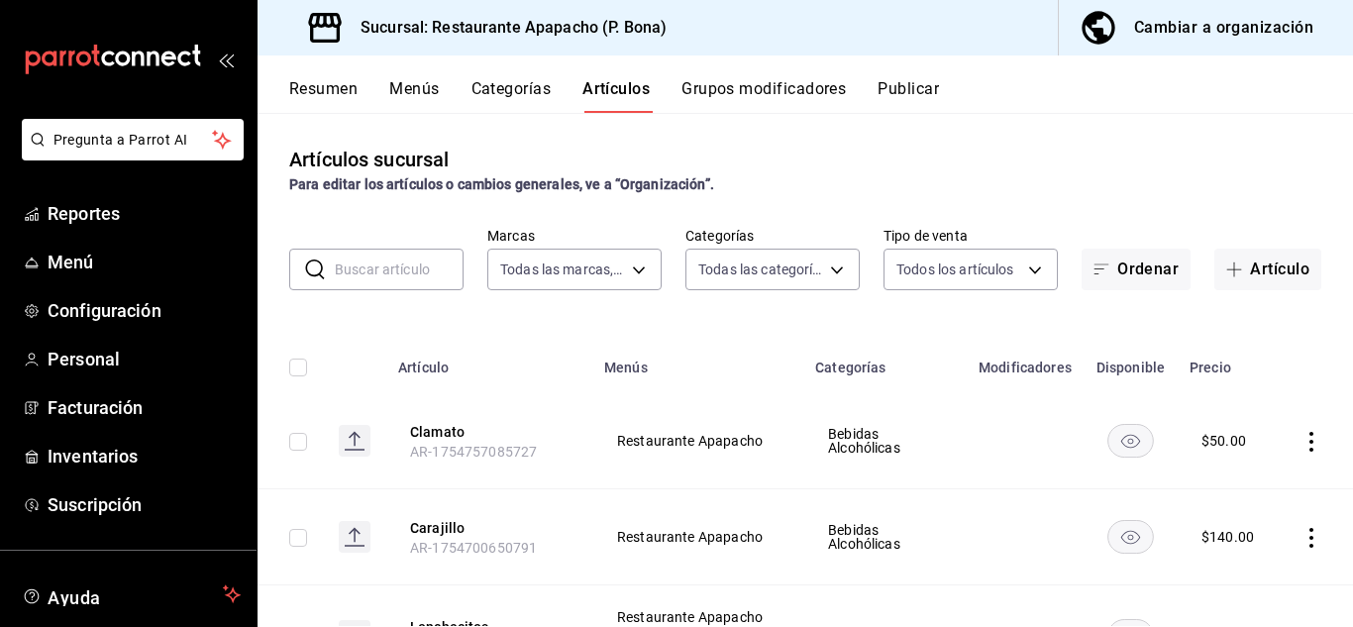
type input "5d720cb7-0a05-4963-9aea-63cfd9829d86,bac7ea99-5405-41b5-9f18-3f0f9af16b27,9432e…"
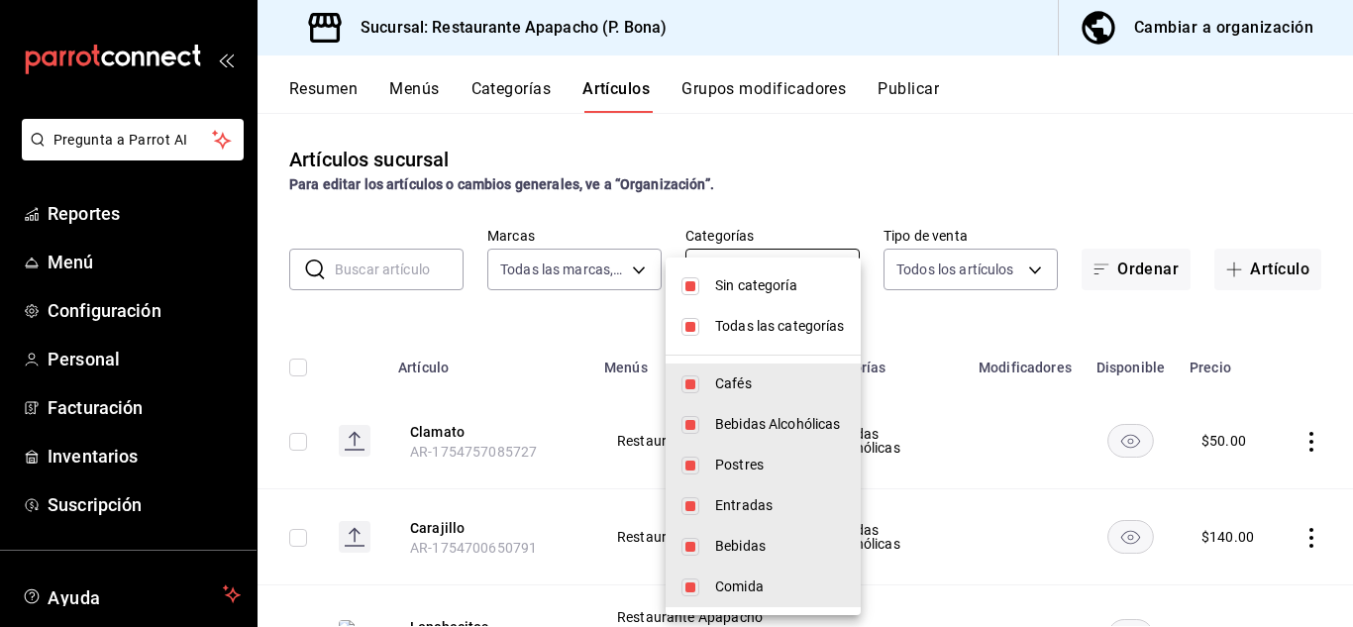
click at [788, 268] on body "Pregunta a Parrot AI Reportes Menú Configuración Personal Facturación Inventari…" at bounding box center [676, 313] width 1353 height 627
click at [691, 290] on input "checkbox" at bounding box center [690, 286] width 18 height 18
checkbox input "false"
click at [696, 325] on input "checkbox" at bounding box center [690, 327] width 18 height 18
checkbox input "false"
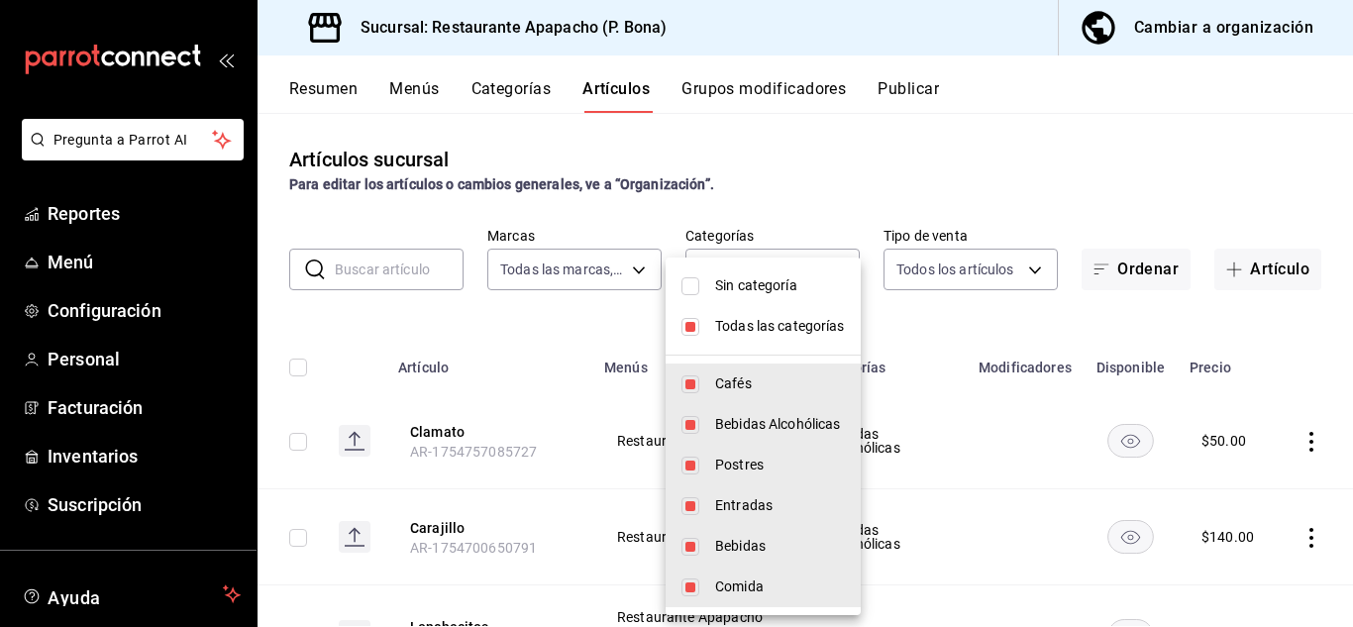
checkbox input "false"
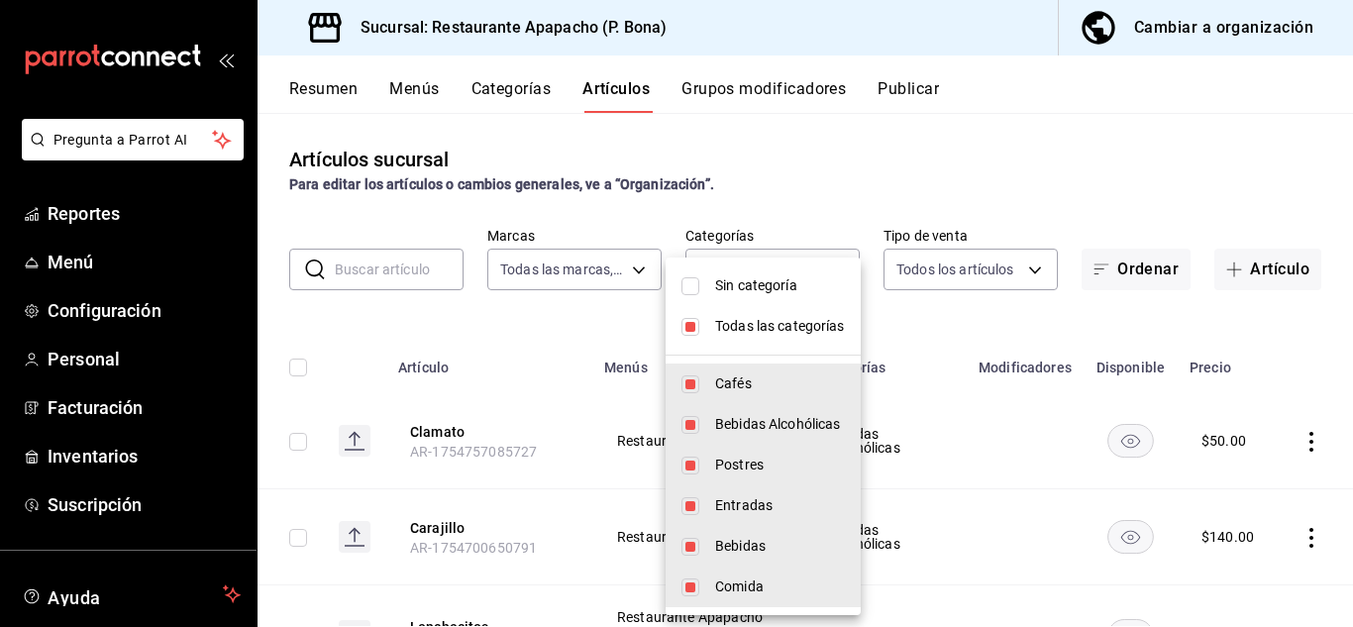
checkbox input "false"
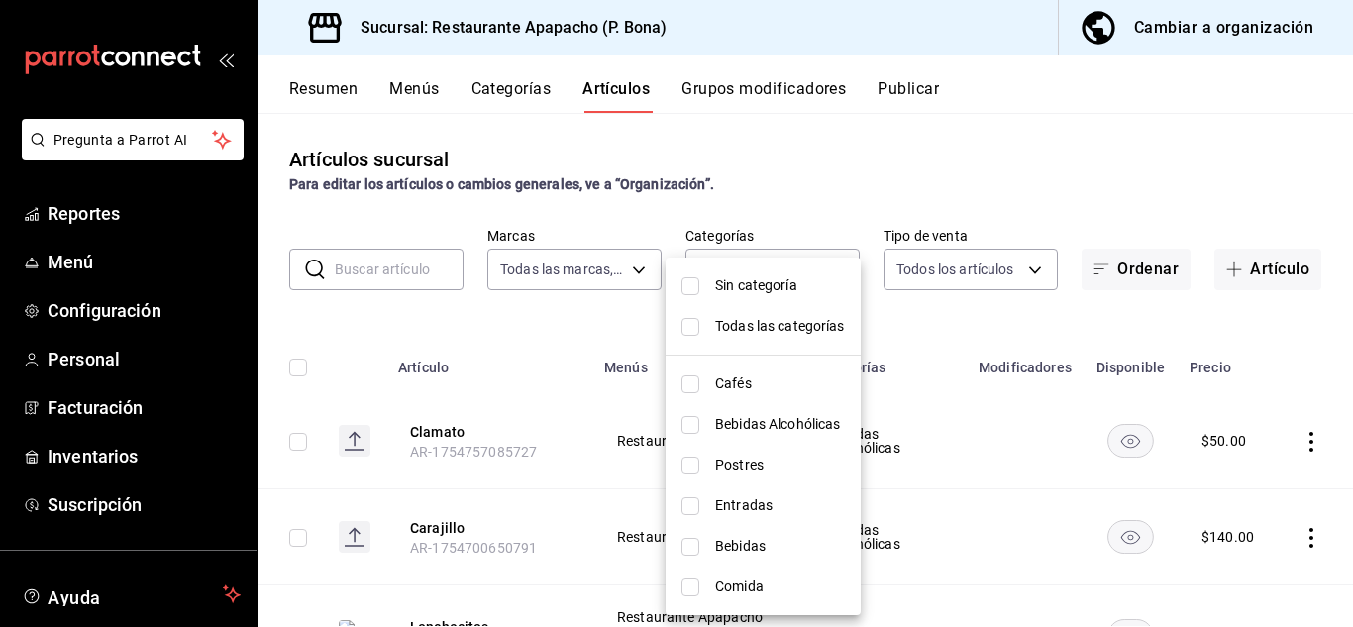
click at [748, 538] on span "Bebidas" at bounding box center [780, 546] width 130 height 21
type input "342502c9-a23f-4e49-88c1-2ec3c3e8bea7"
checkbox input "true"
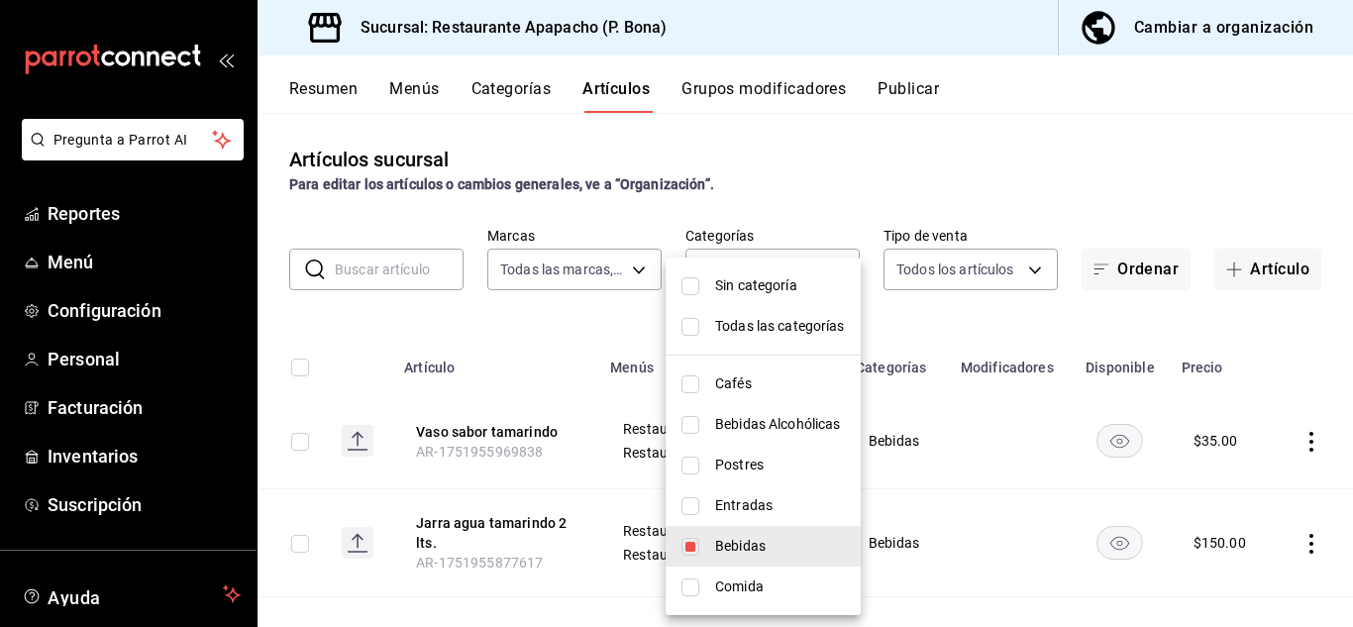
click at [1132, 143] on div at bounding box center [676, 313] width 1353 height 627
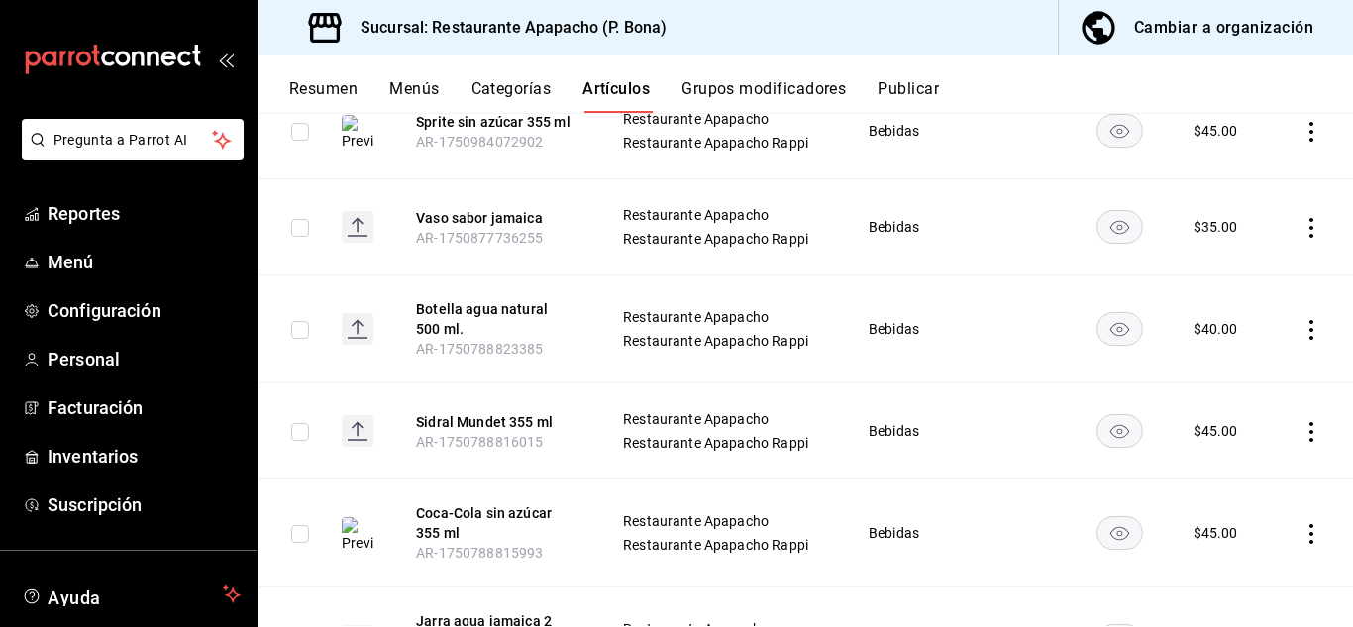
scroll to position [1156, 0]
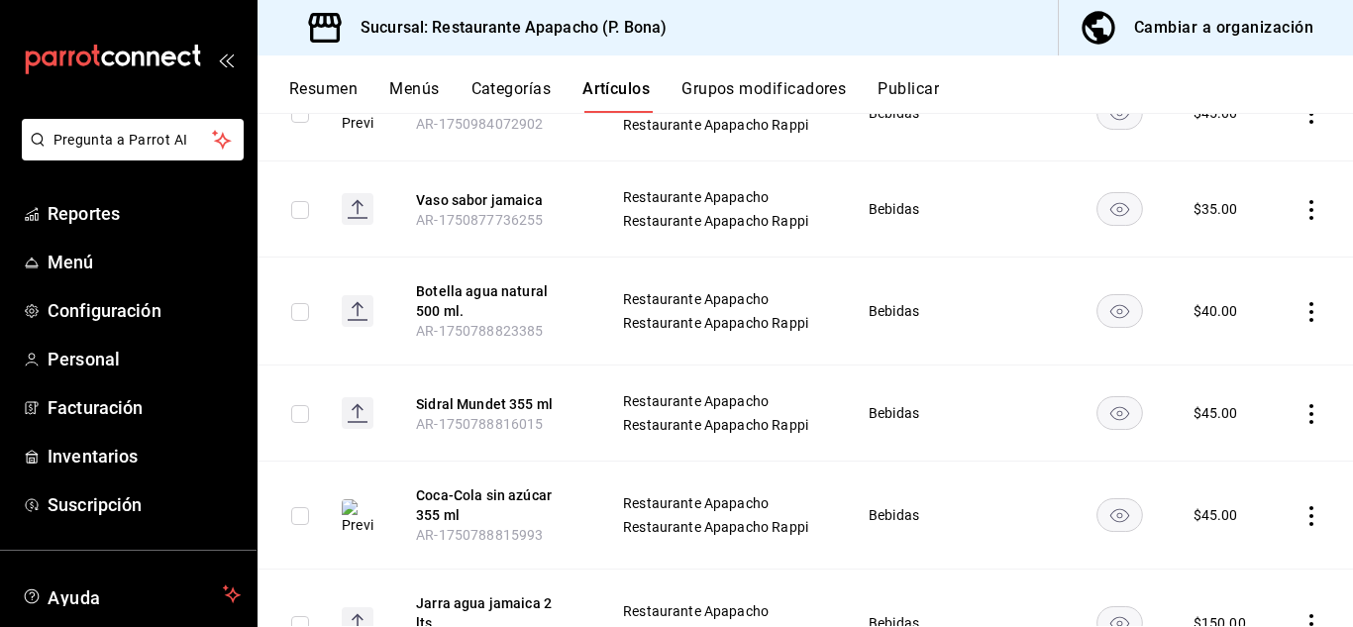
click at [1301, 405] on icon "actions" at bounding box center [1311, 414] width 20 height 20
click at [1230, 444] on span "Editar" at bounding box center [1236, 447] width 51 height 21
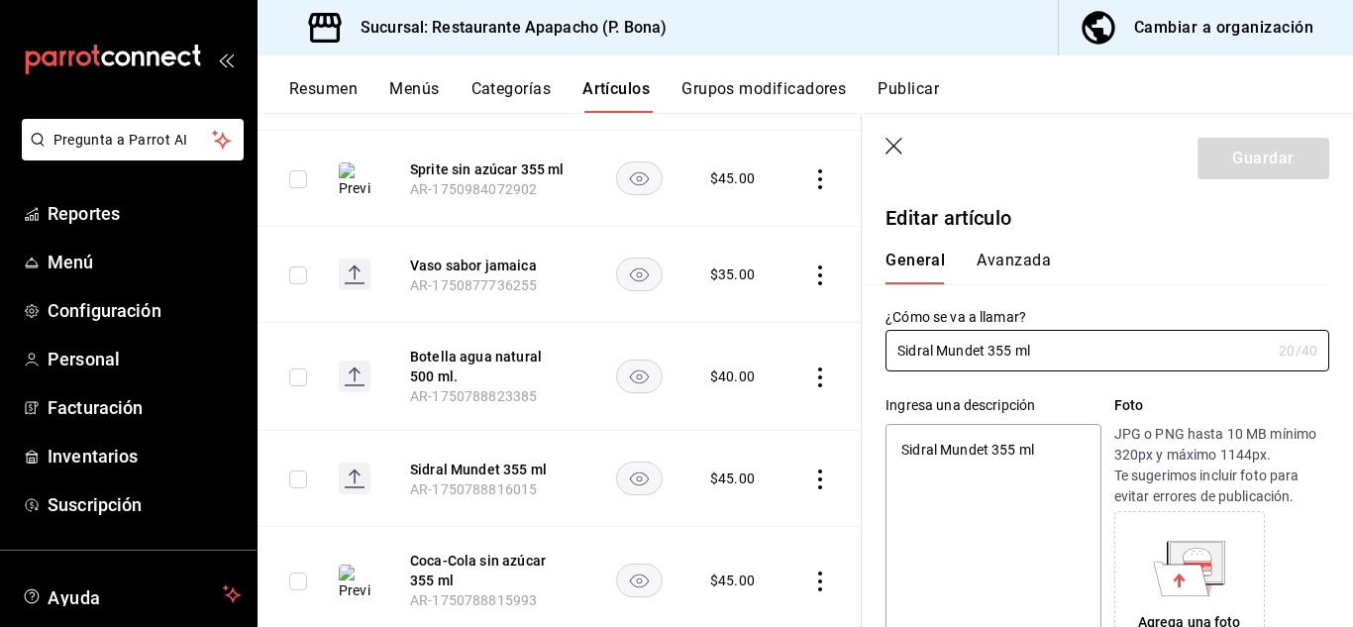
type textarea "x"
type input "$45.00"
radio input "false"
radio input "true"
click at [1205, 555] on icon at bounding box center [1195, 562] width 51 height 40
